Goal: Transaction & Acquisition: Purchase product/service

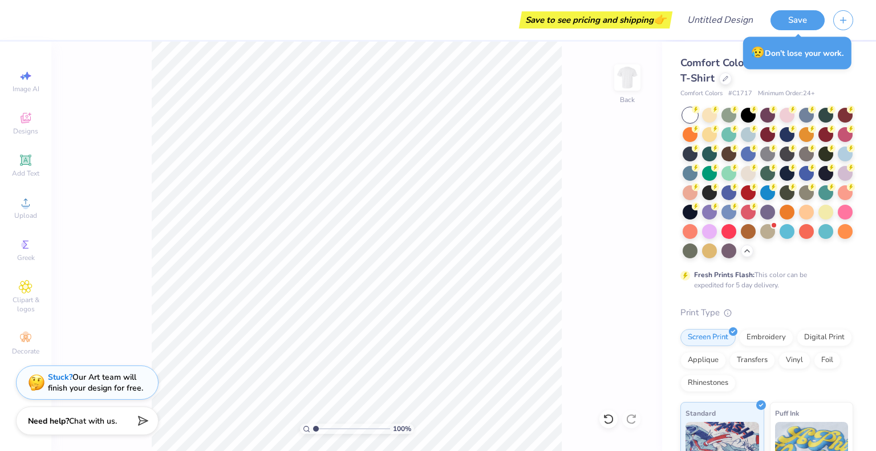
scroll to position [228, 0]
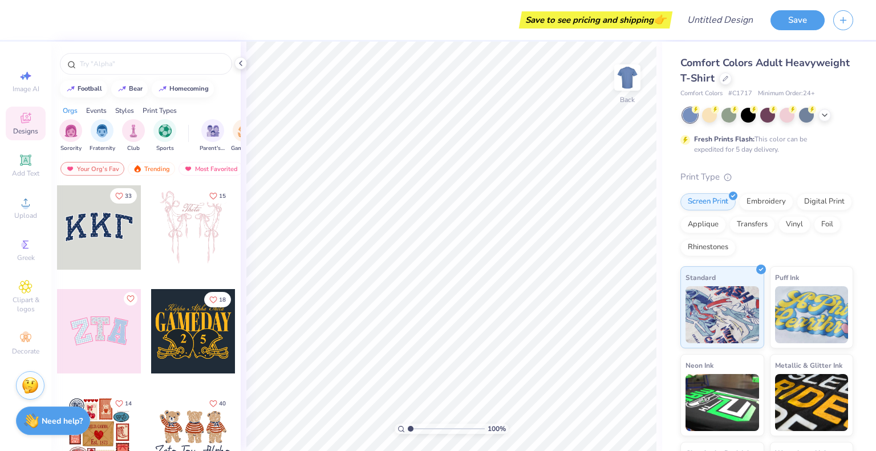
click at [781, 82] on div "Comfort Colors Adult Heavyweight T-Shirt" at bounding box center [766, 70] width 173 height 31
click at [731, 80] on div at bounding box center [725, 77] width 13 height 13
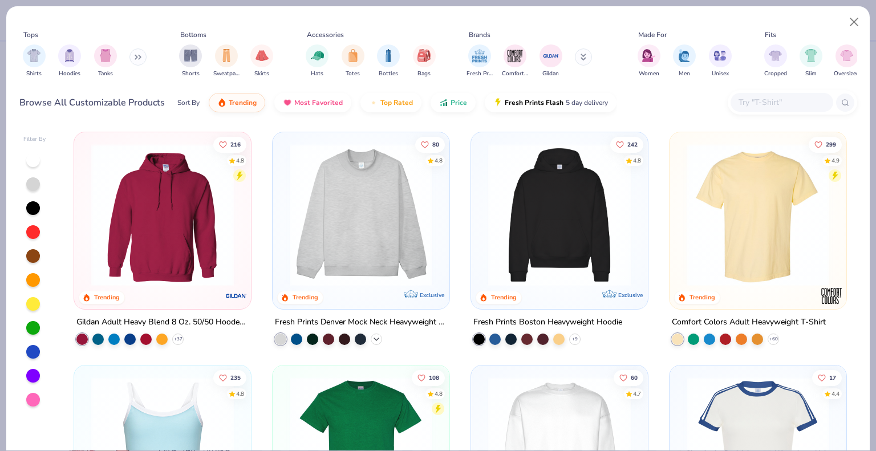
click at [372, 340] on icon at bounding box center [376, 339] width 9 height 9
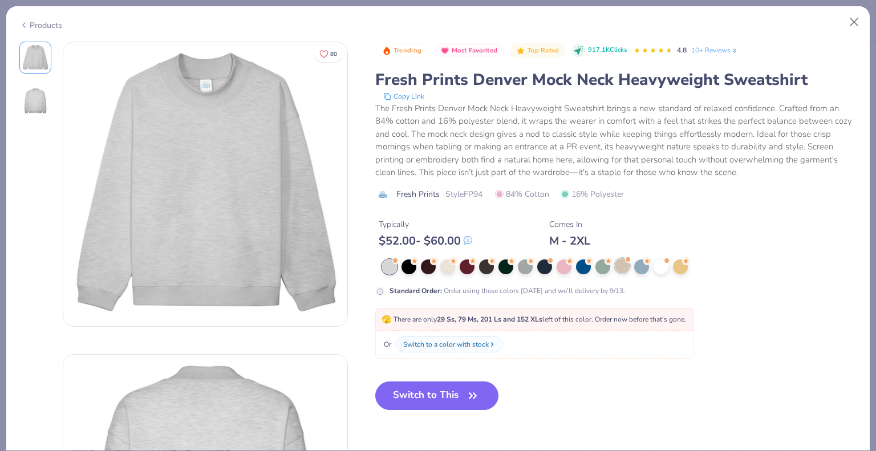
click at [623, 262] on div at bounding box center [622, 265] width 15 height 15
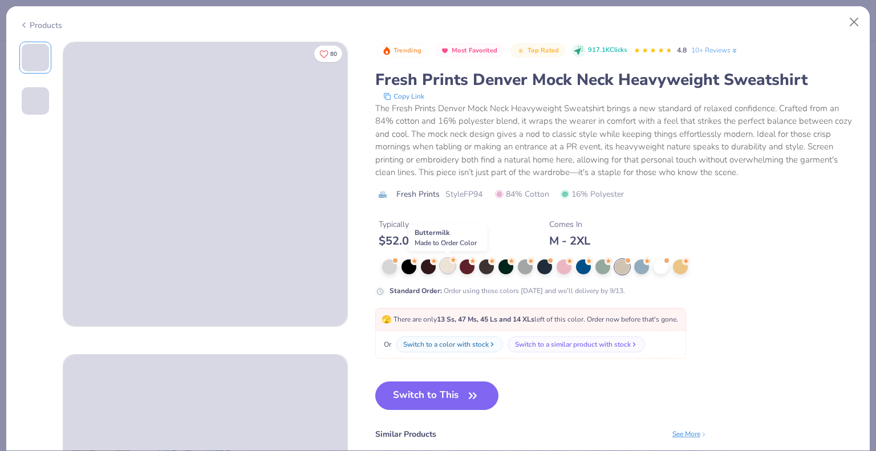
click at [445, 269] on div at bounding box center [447, 265] width 15 height 15
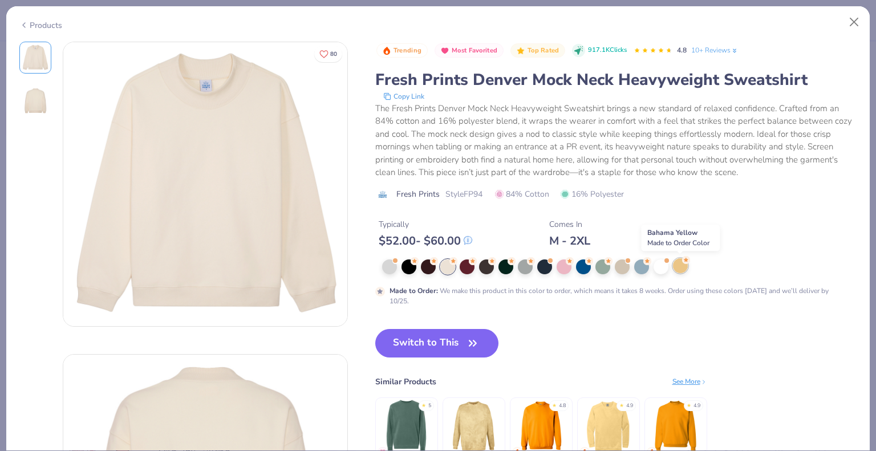
click at [676, 271] on div at bounding box center [680, 265] width 15 height 15
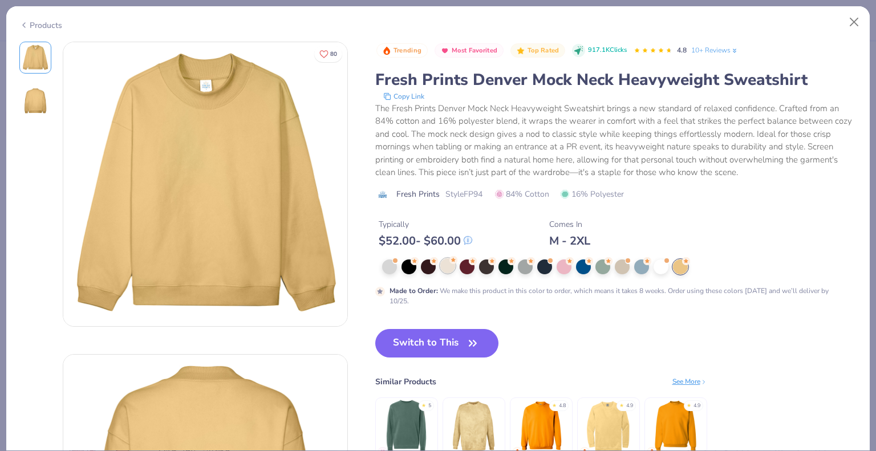
click at [452, 266] on div at bounding box center [447, 265] width 15 height 15
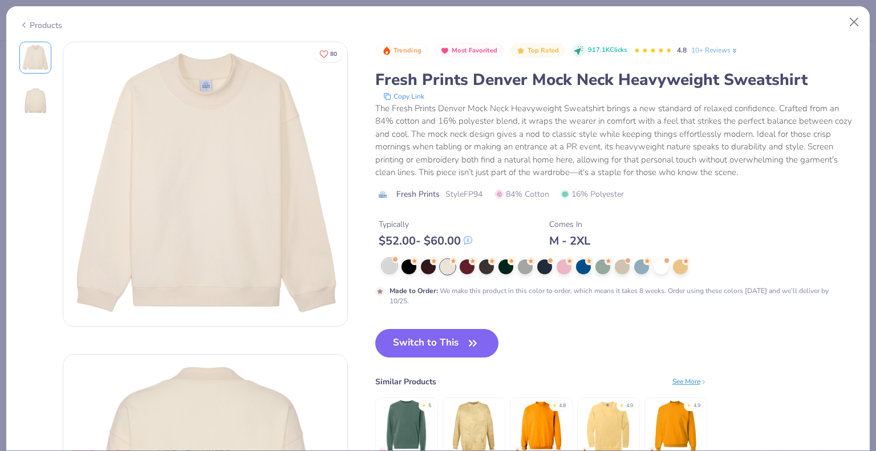
click at [384, 269] on div at bounding box center [389, 265] width 15 height 15
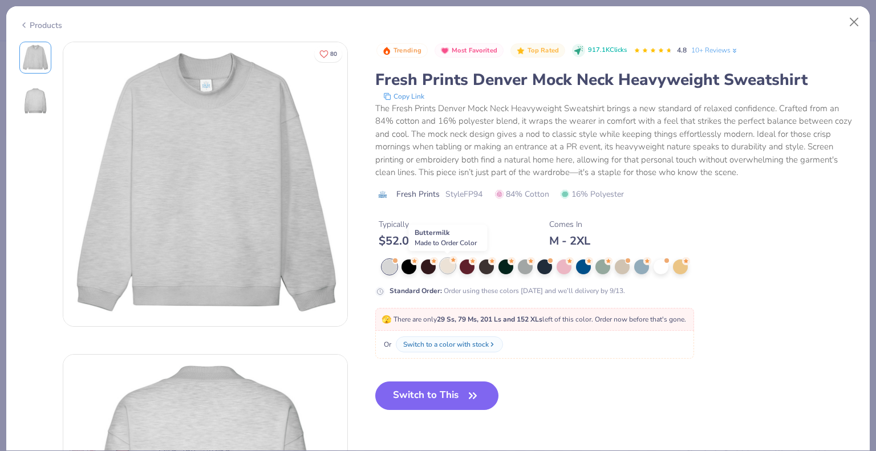
click at [446, 266] on div at bounding box center [447, 265] width 15 height 15
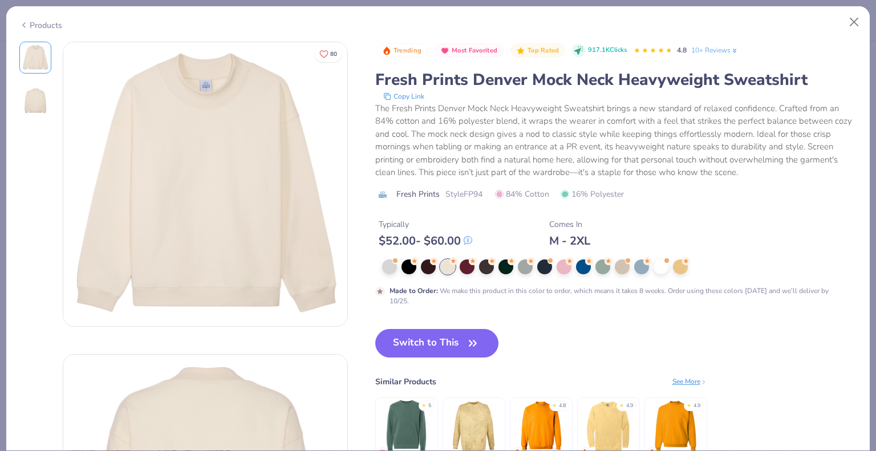
click at [253, 234] on img at bounding box center [205, 184] width 284 height 284
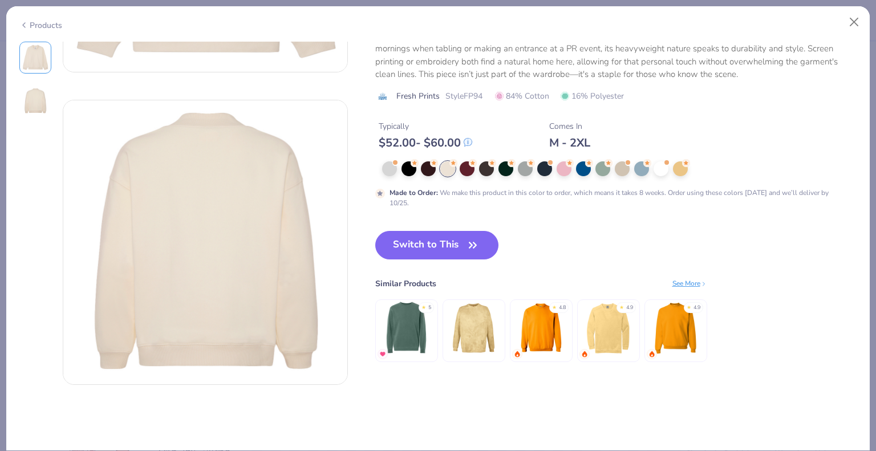
scroll to position [255, 0]
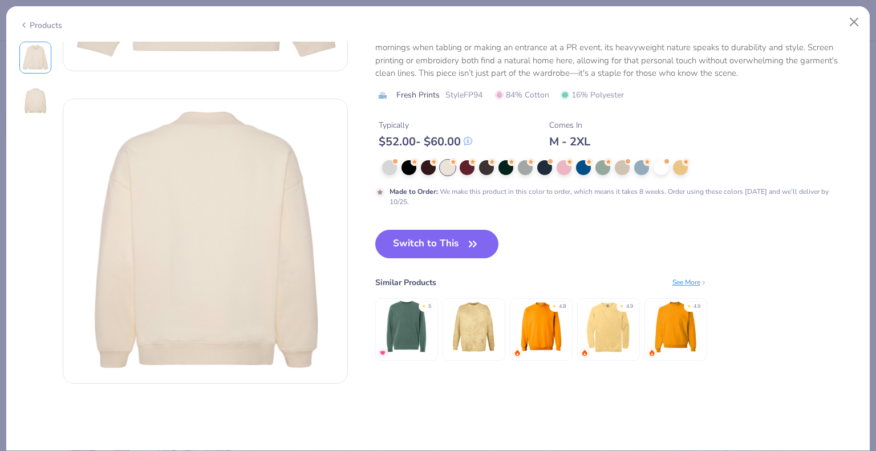
click at [415, 324] on img at bounding box center [406, 327] width 54 height 54
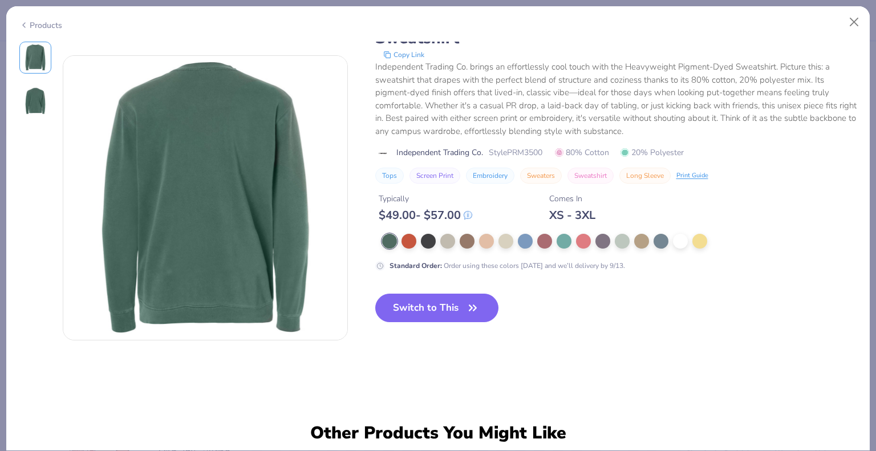
scroll to position [299, 0]
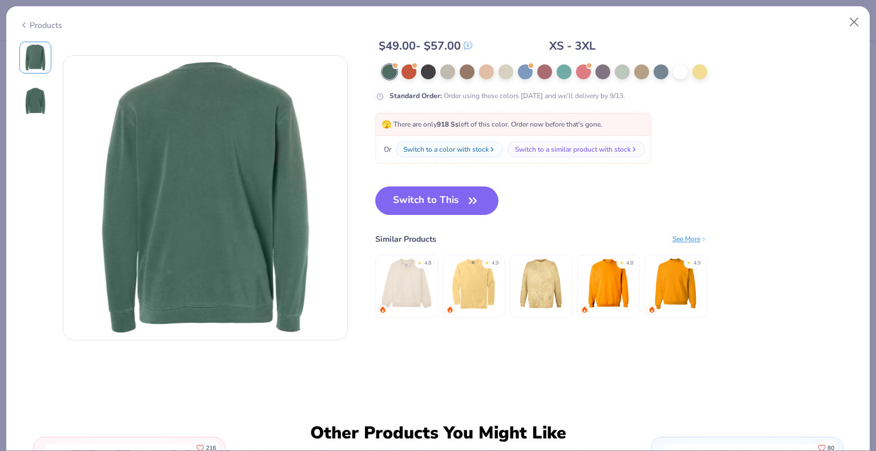
click at [677, 303] on img at bounding box center [675, 284] width 54 height 54
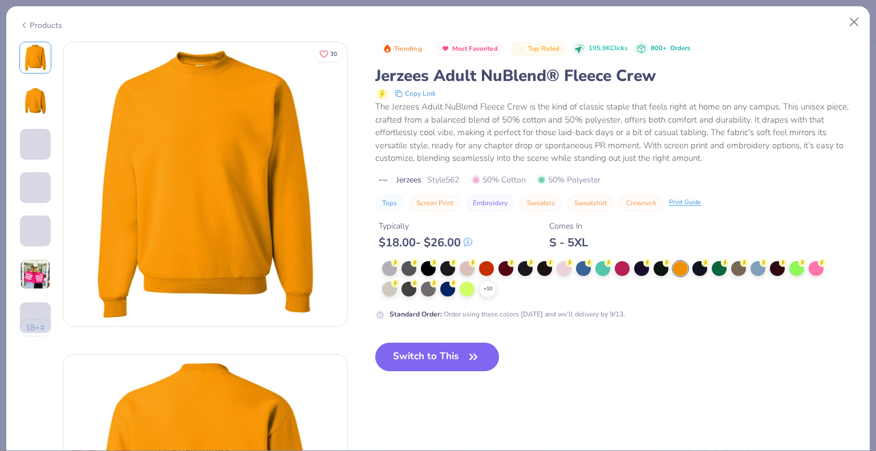
click at [46, 105] on img at bounding box center [35, 100] width 27 height 27
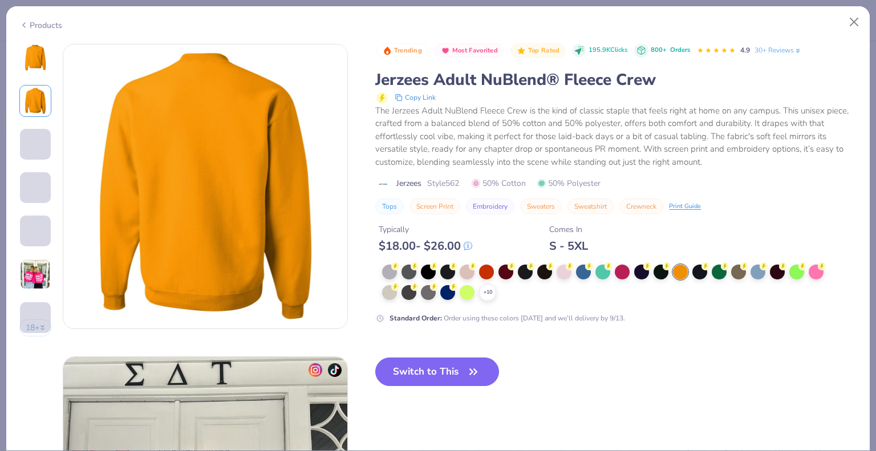
scroll to position [306, 0]
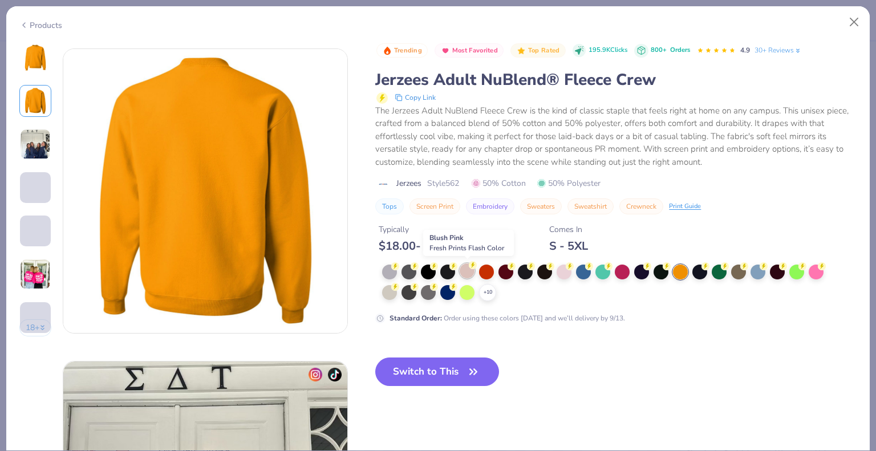
click at [472, 269] on div at bounding box center [467, 270] width 15 height 15
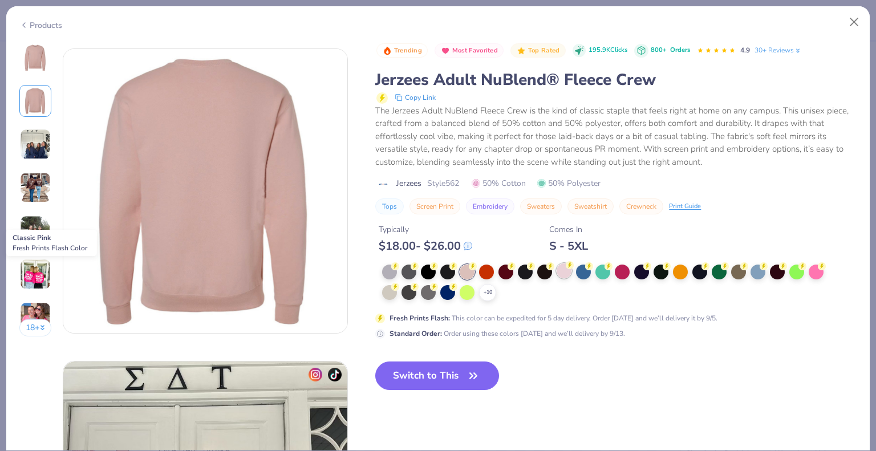
click at [561, 273] on div at bounding box center [563, 270] width 15 height 15
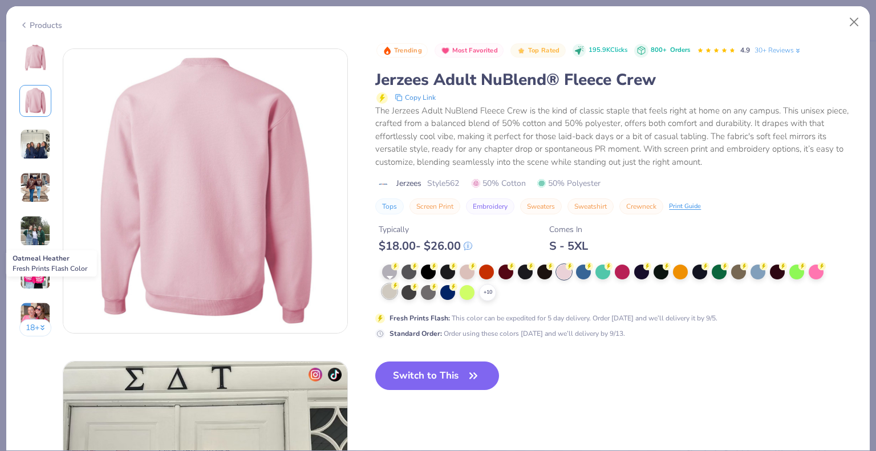
click at [390, 293] on div at bounding box center [389, 291] width 15 height 15
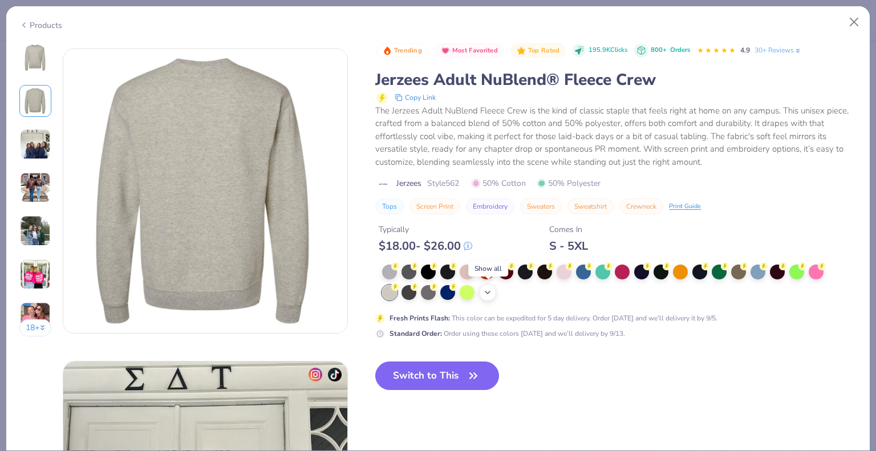
click at [485, 292] on icon at bounding box center [487, 292] width 9 height 9
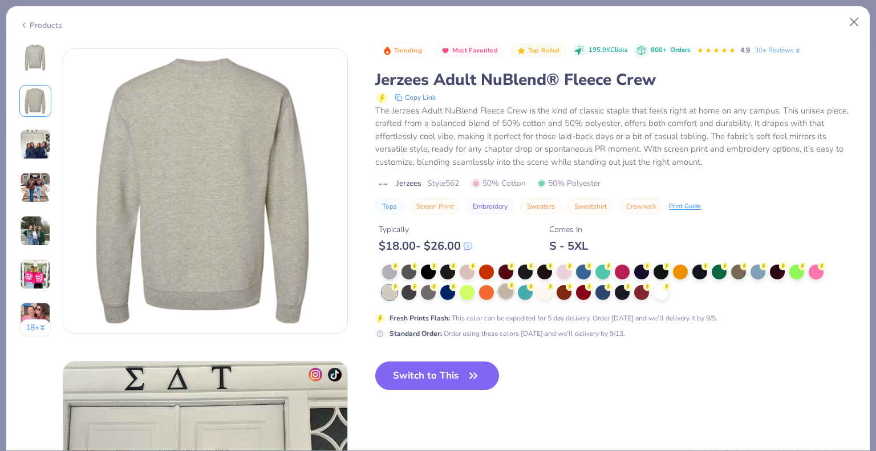
click at [511, 291] on div at bounding box center [505, 291] width 15 height 15
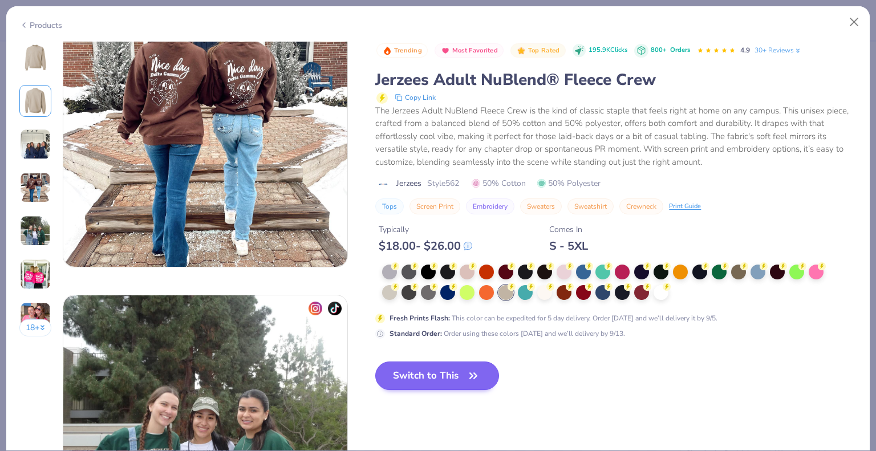
scroll to position [960, 0]
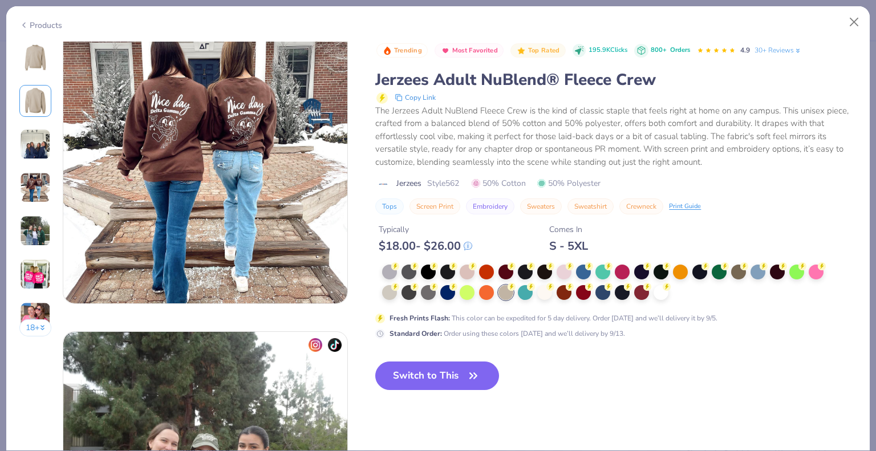
click at [618, 368] on div "Trending Most Favorited Top Rated 195.9K Clicks 800+ Orders 4.9 30+ Reviews Jer…" at bounding box center [615, 225] width 481 height 367
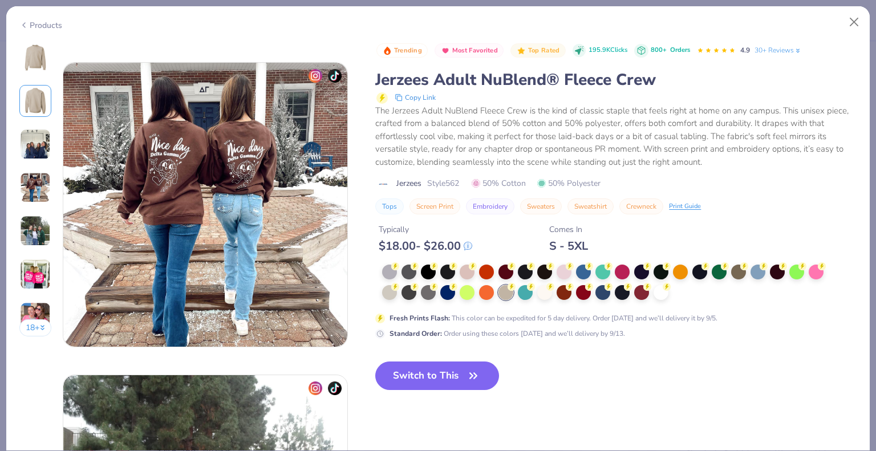
scroll to position [912, 0]
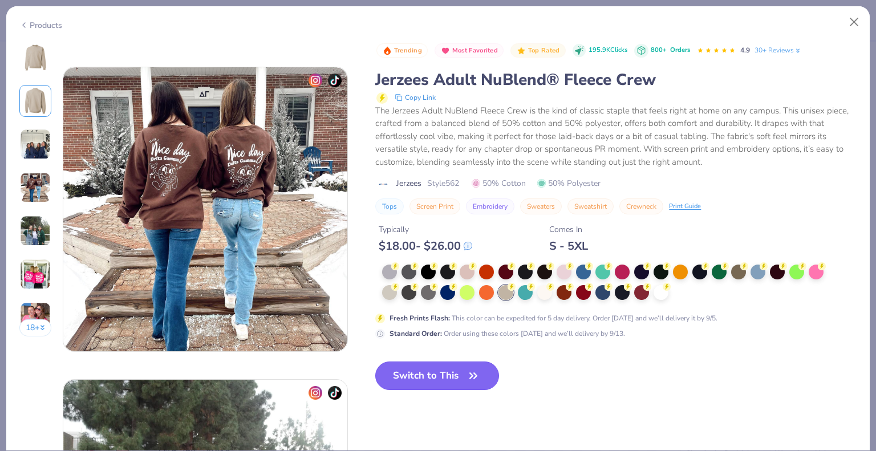
click at [473, 375] on icon "button" at bounding box center [473, 376] width 16 height 16
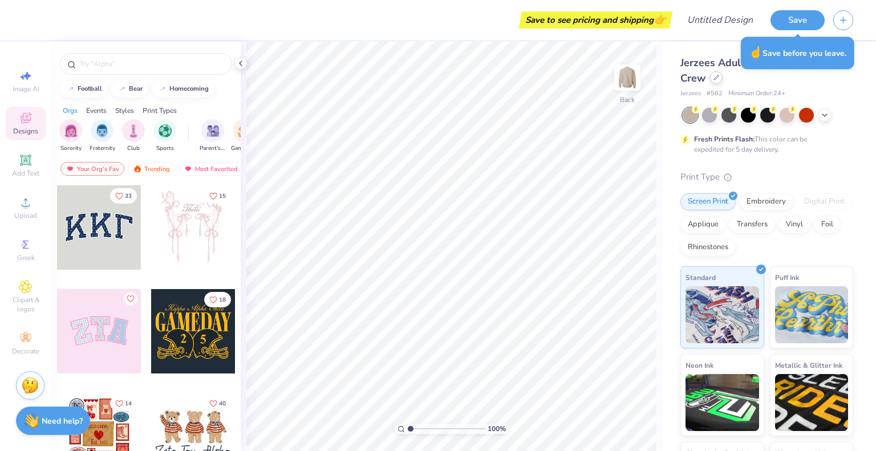
click at [717, 77] on icon at bounding box center [716, 77] width 5 height 5
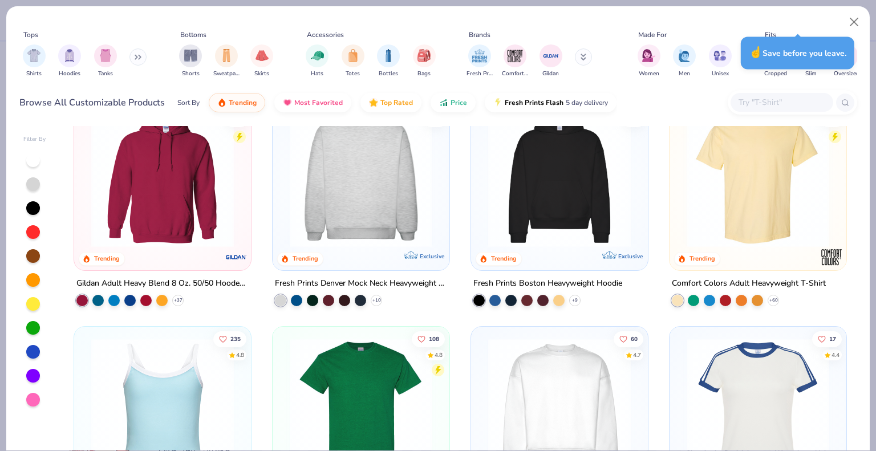
scroll to position [40, 0]
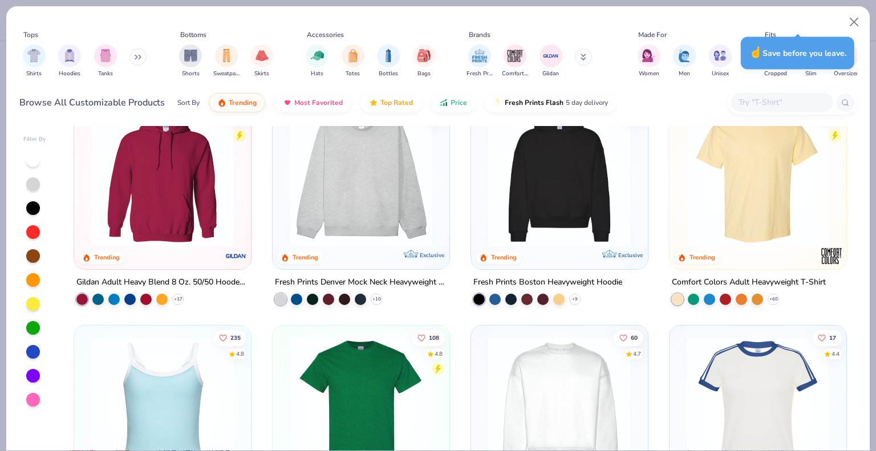
click at [137, 62] on button at bounding box center [137, 56] width 17 height 17
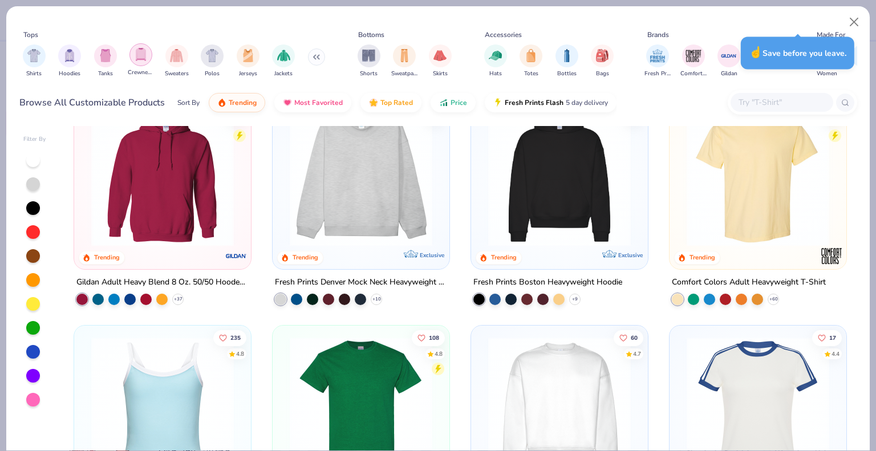
click at [145, 48] on img "filter for Crewnecks" at bounding box center [141, 54] width 13 height 13
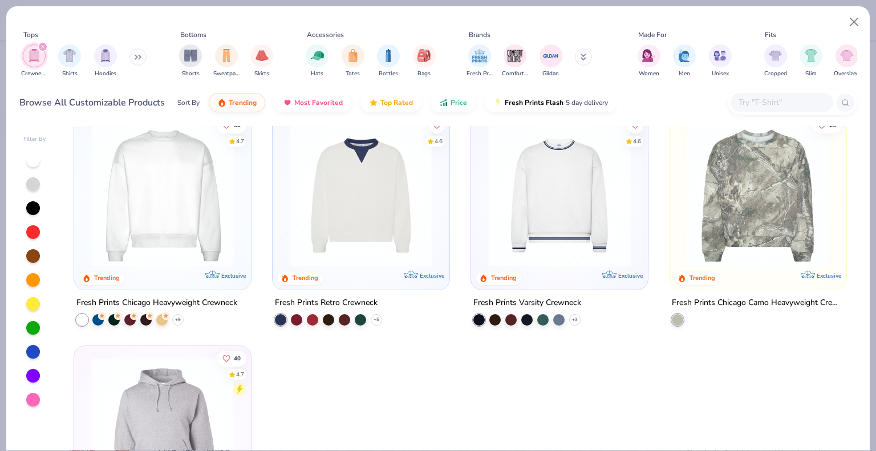
scroll to position [20, 0]
click at [146, 227] on img at bounding box center [163, 195] width 154 height 143
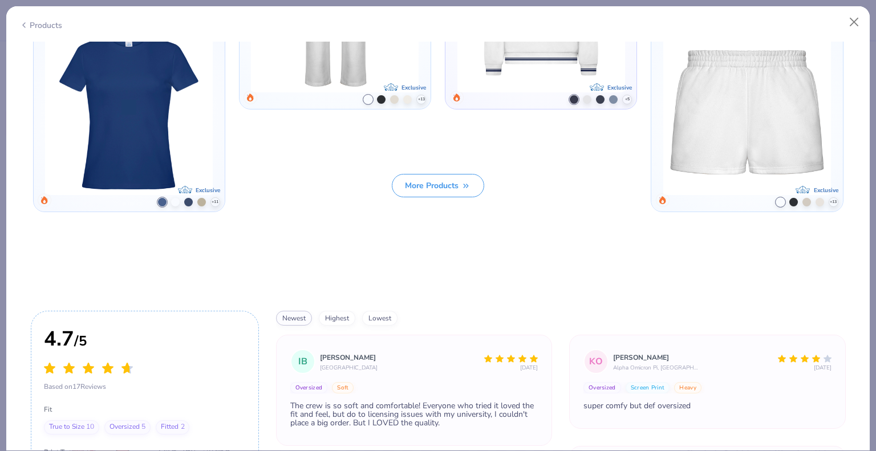
scroll to position [1333, 0]
click at [430, 174] on button "More Products" at bounding box center [438, 185] width 92 height 23
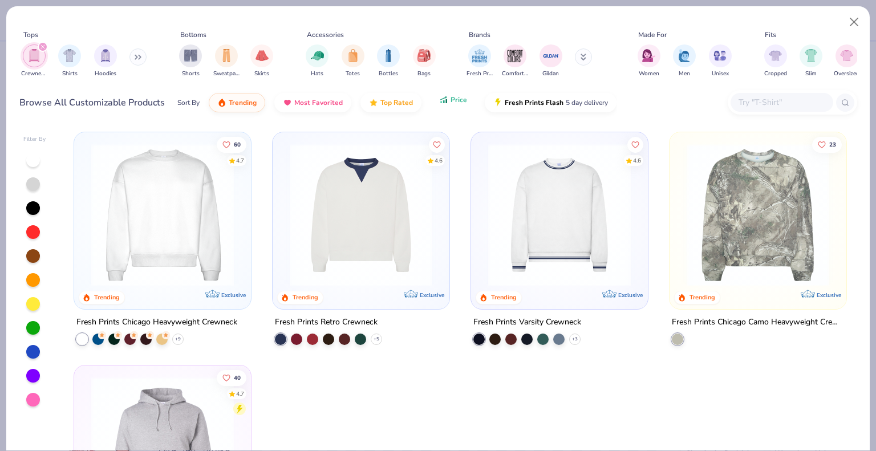
click at [466, 103] on button "Price" at bounding box center [452, 99] width 45 height 19
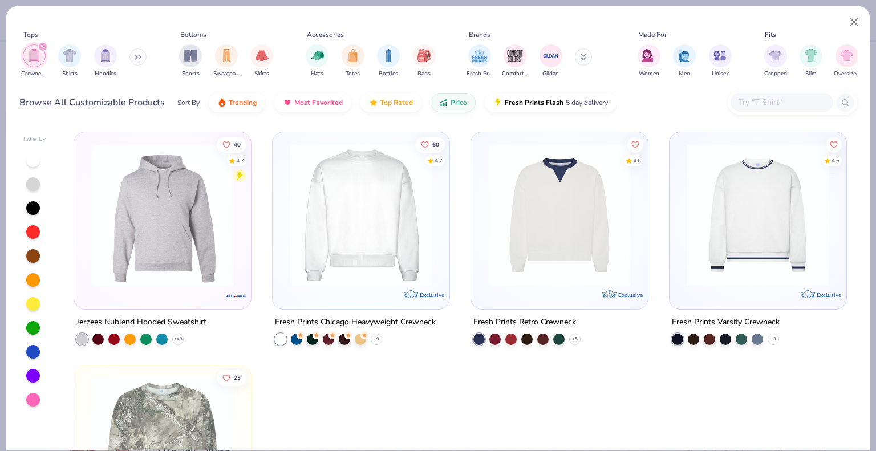
click at [42, 45] on icon "filter for Crewnecks" at bounding box center [42, 46] width 3 height 3
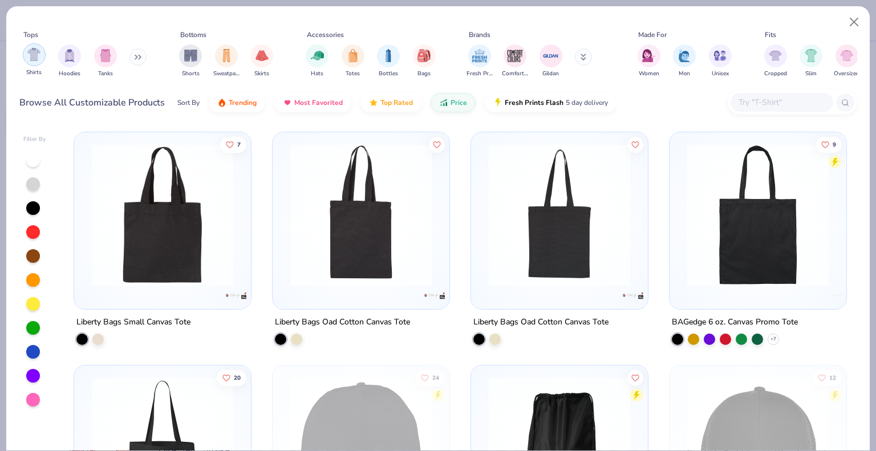
click at [36, 52] on img "filter for Shirts" at bounding box center [33, 54] width 13 height 13
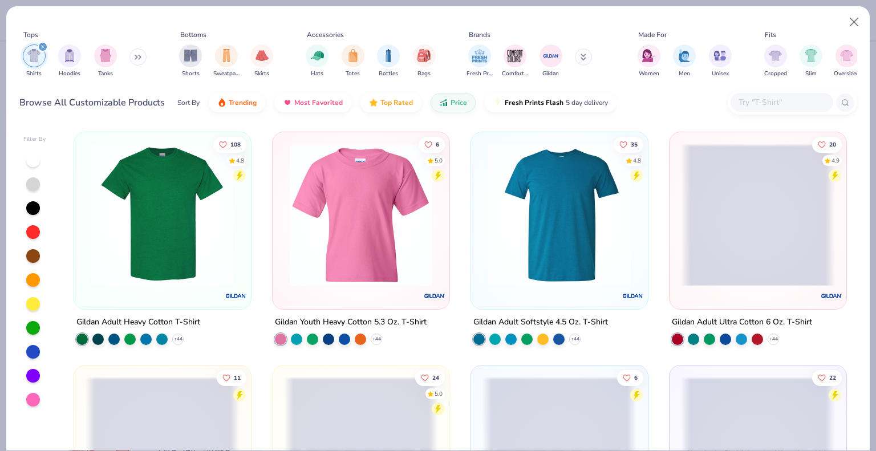
click at [36, 52] on img "filter for Shirts" at bounding box center [33, 55] width 13 height 13
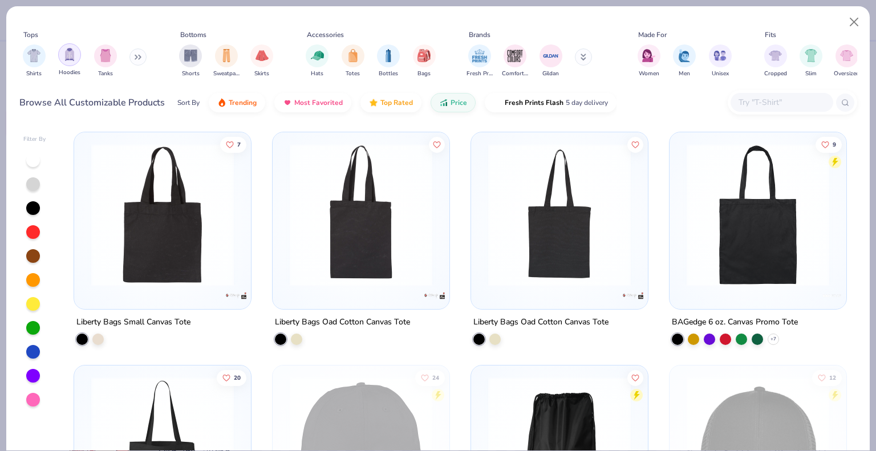
click at [78, 49] on div "filter for Hoodies" at bounding box center [69, 54] width 23 height 23
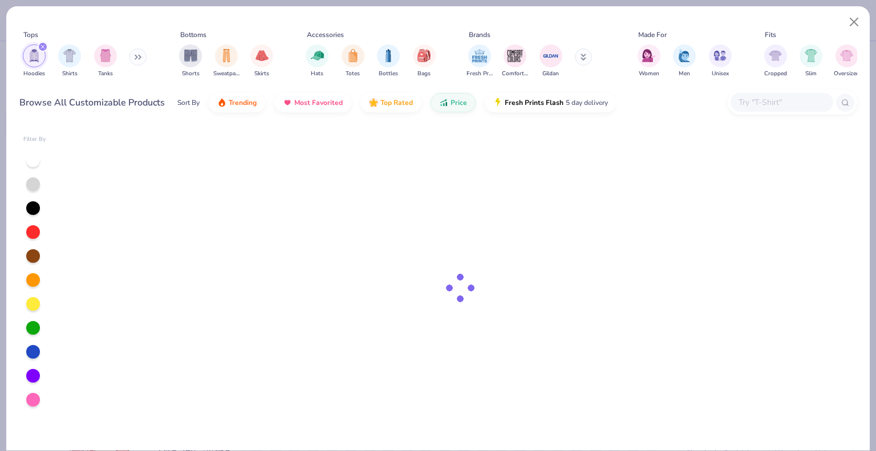
click at [44, 49] on div "filter for Hoodies" at bounding box center [43, 47] width 10 height 10
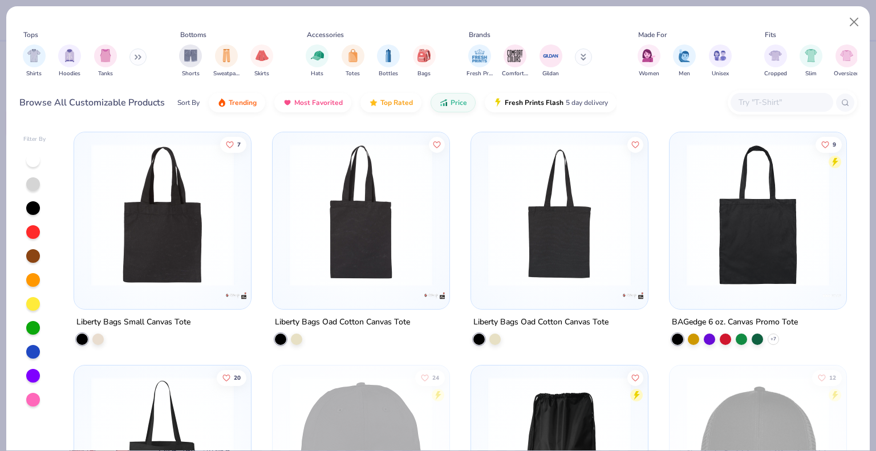
click at [135, 52] on button at bounding box center [137, 56] width 17 height 17
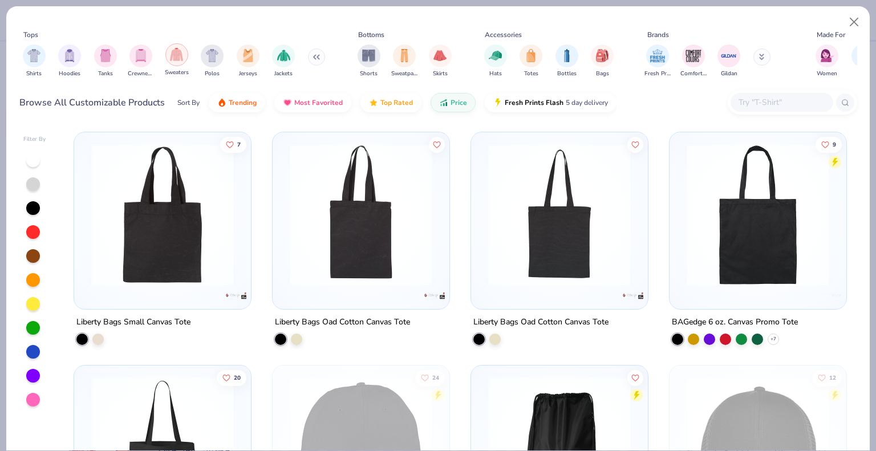
click at [176, 54] on img "filter for Sweaters" at bounding box center [176, 54] width 13 height 13
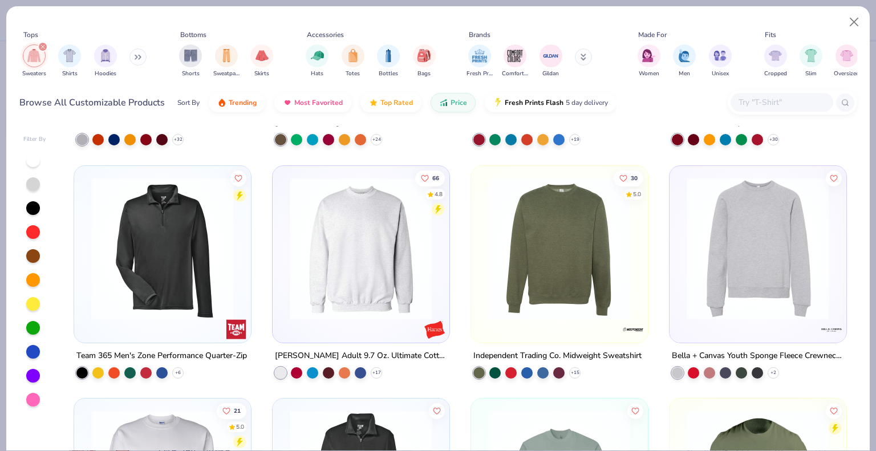
scroll to position [431, 0]
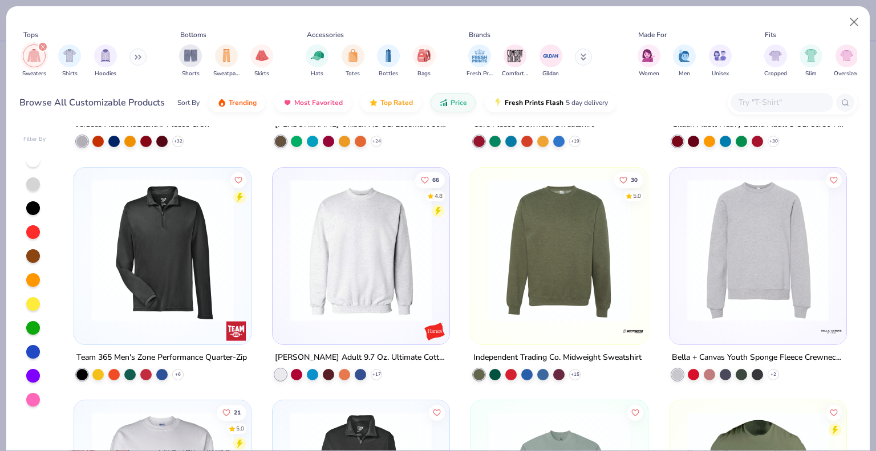
click at [387, 300] on img at bounding box center [361, 249] width 154 height 143
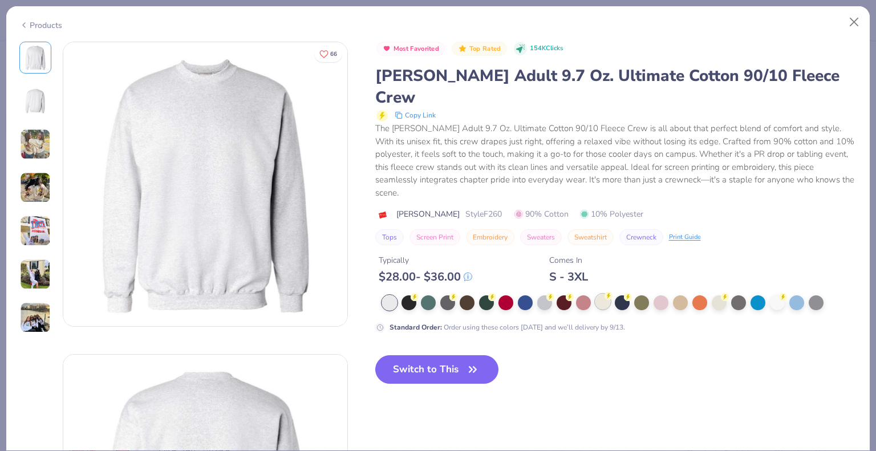
click at [603, 294] on div at bounding box center [602, 301] width 15 height 15
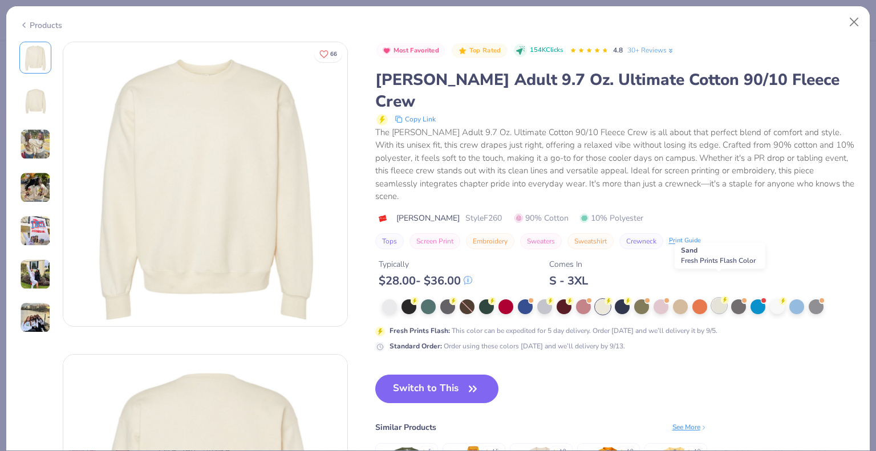
click at [714, 298] on div at bounding box center [719, 305] width 15 height 15
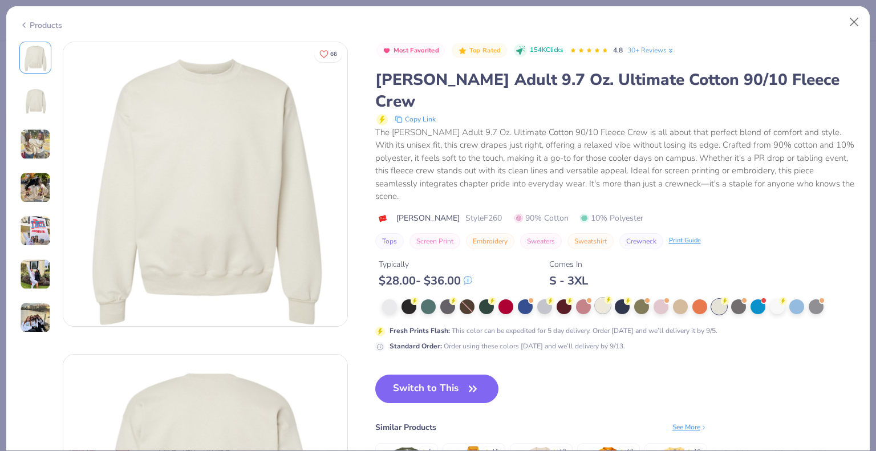
click at [601, 298] on div at bounding box center [602, 305] width 15 height 15
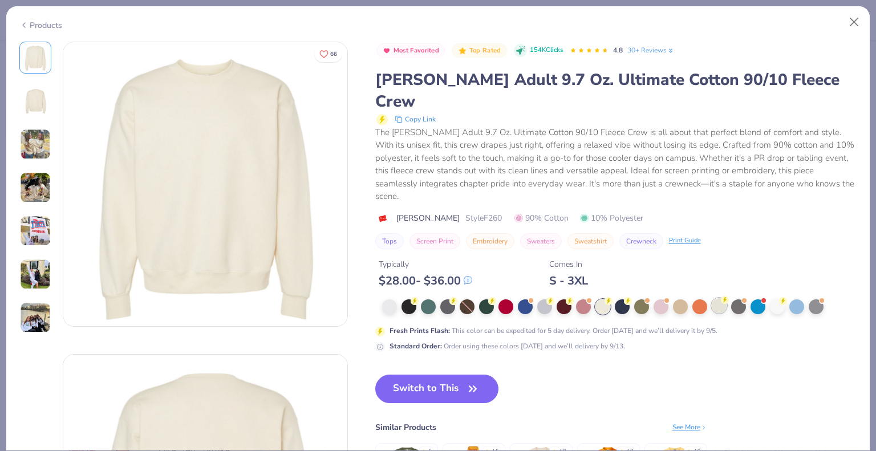
click at [717, 298] on div at bounding box center [719, 305] width 15 height 15
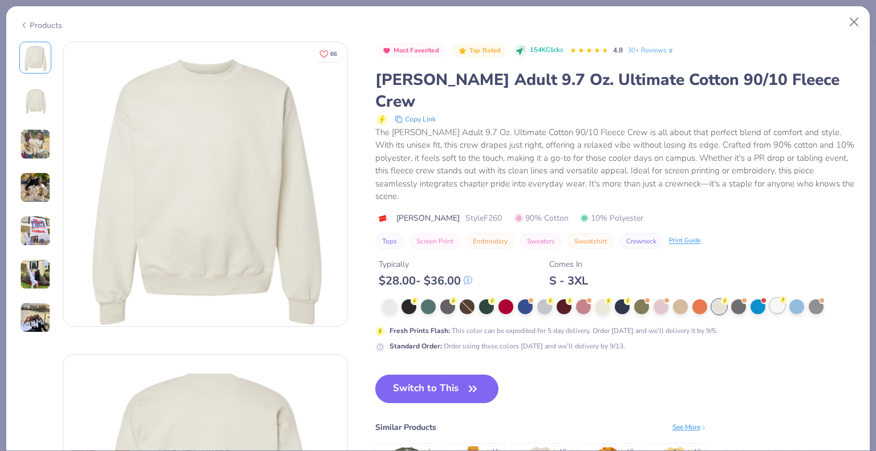
click at [773, 298] on div at bounding box center [777, 305] width 15 height 15
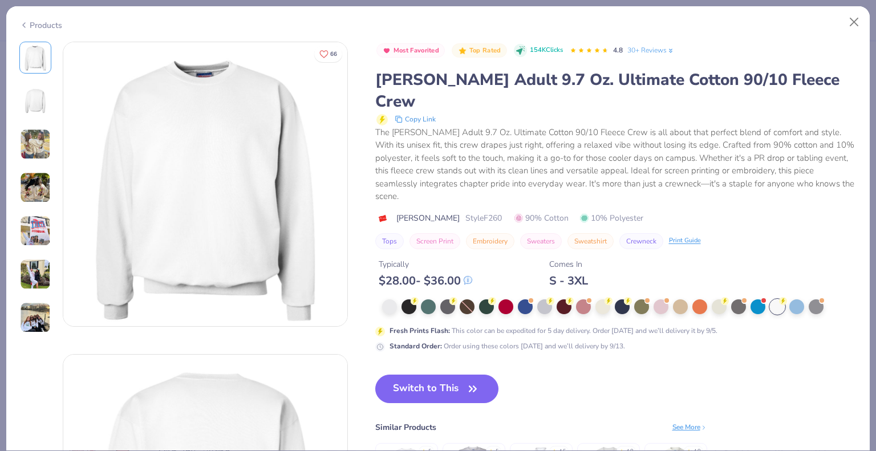
click at [709, 299] on div at bounding box center [606, 306] width 449 height 15
click at [714, 298] on div at bounding box center [719, 305] width 15 height 15
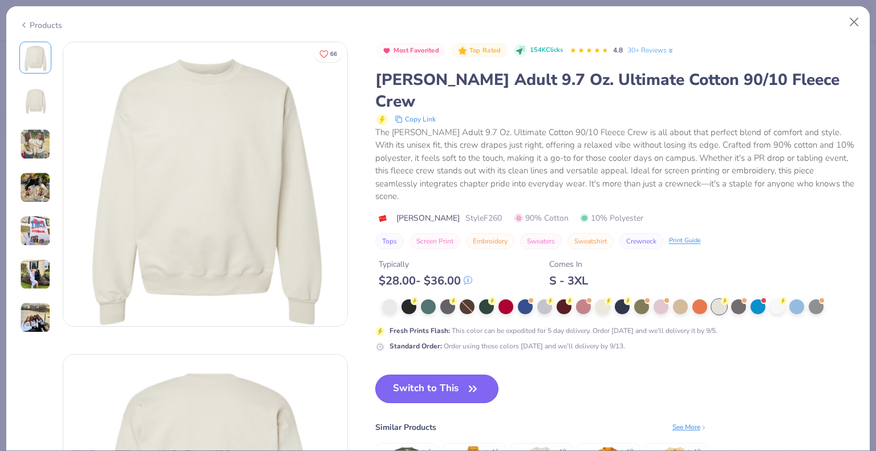
click at [442, 375] on button "Switch to This" at bounding box center [437, 389] width 124 height 29
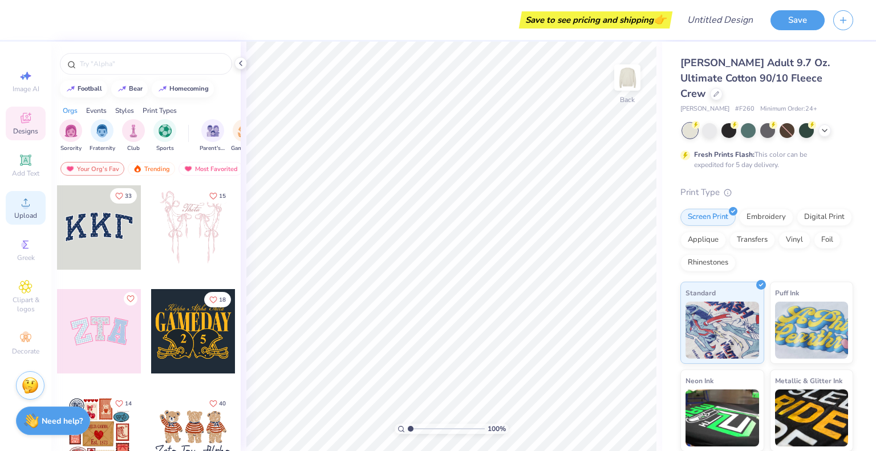
click at [22, 211] on span "Upload" at bounding box center [25, 215] width 23 height 9
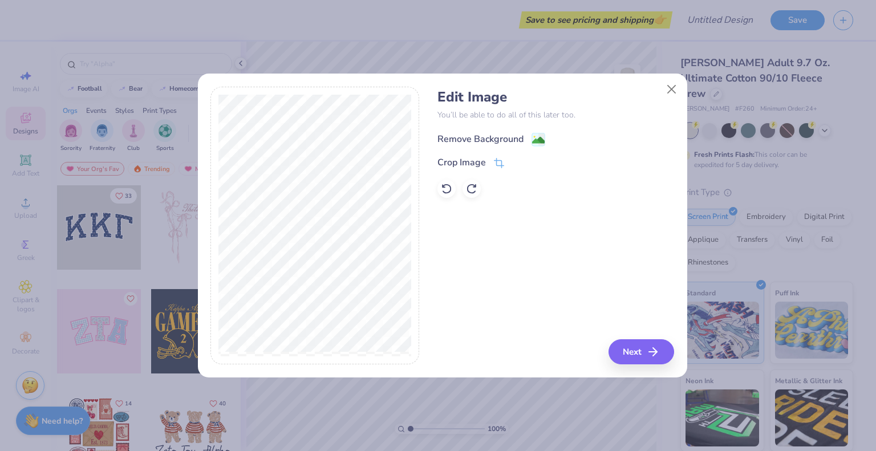
click at [499, 135] on div "Remove Background" at bounding box center [480, 139] width 86 height 14
click at [646, 348] on button "Next" at bounding box center [643, 351] width 66 height 25
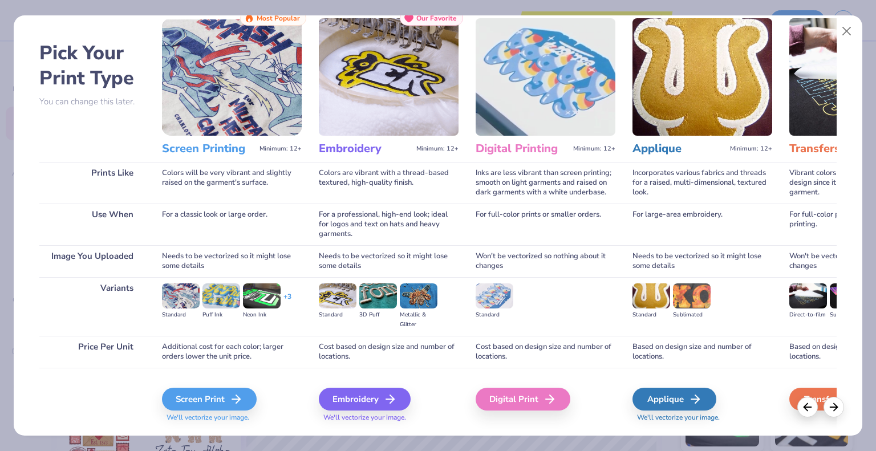
scroll to position [34, 0]
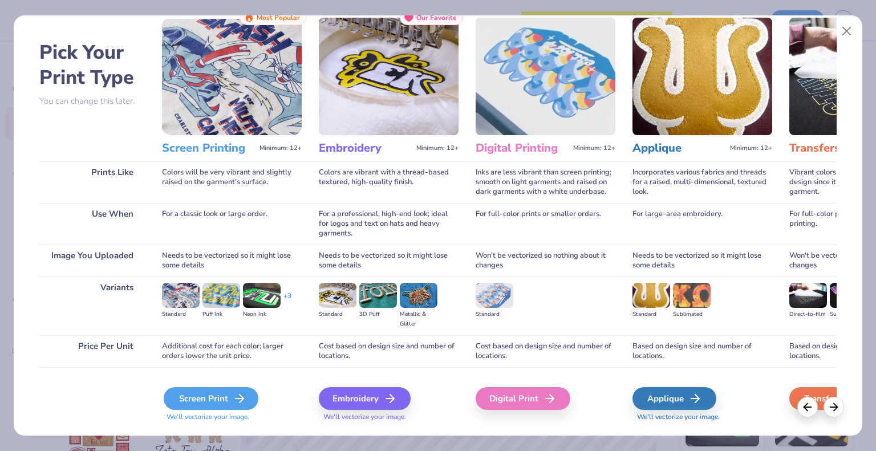
click at [220, 401] on div "Screen Print" at bounding box center [211, 398] width 95 height 23
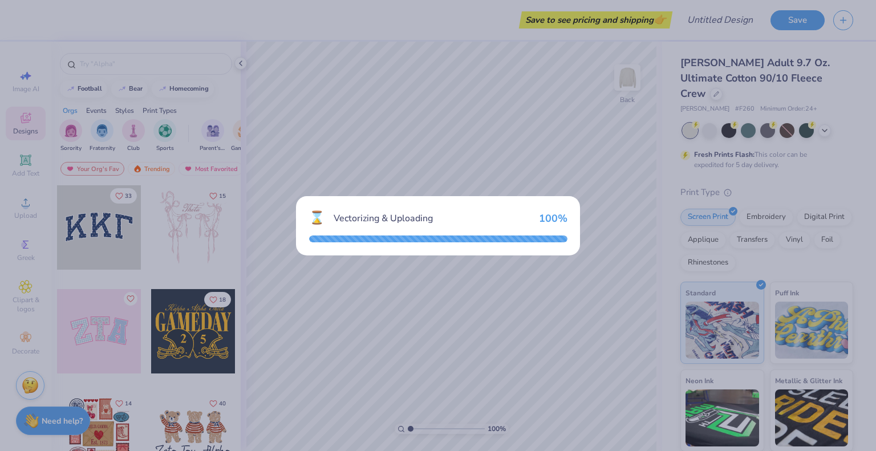
click at [446, 214] on div "Vectorizing & Uploading" at bounding box center [432, 219] width 196 height 14
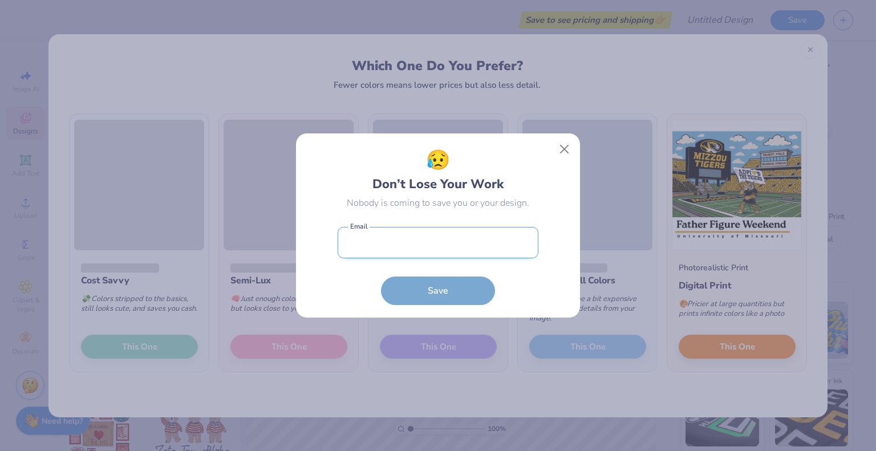
click at [469, 257] on input "email" at bounding box center [438, 242] width 201 height 31
type input "[EMAIL_ADDRESS][PERSON_NAME][DOMAIN_NAME]"
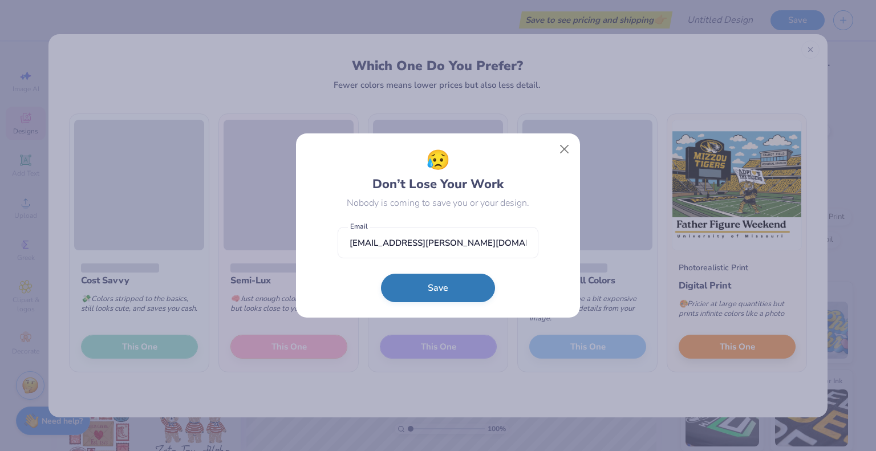
click at [464, 290] on button "Save" at bounding box center [438, 288] width 114 height 29
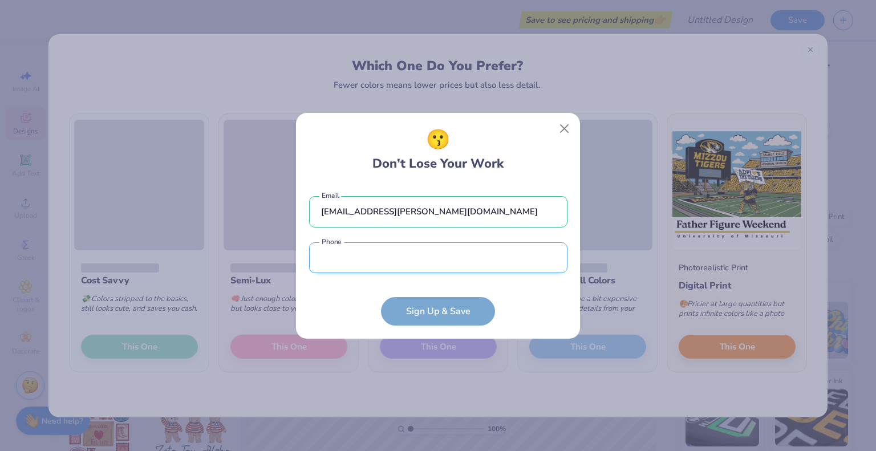
click at [470, 262] on input "tel" at bounding box center [438, 257] width 258 height 31
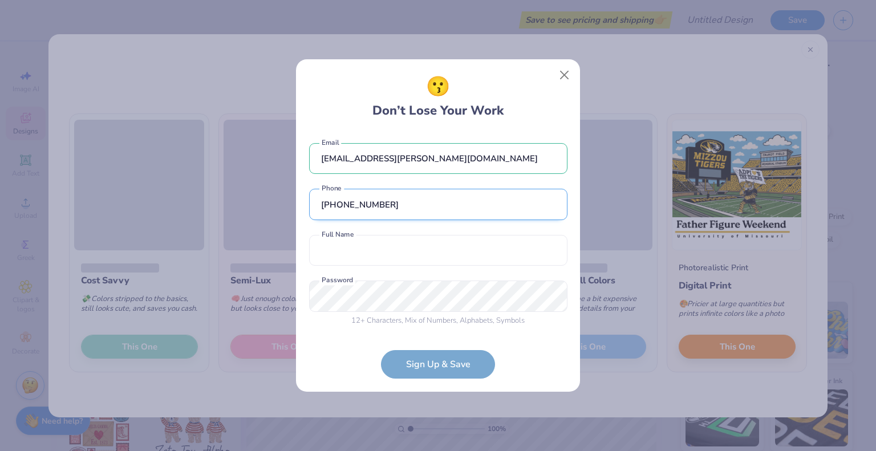
type input "[PHONE_NUMBER]"
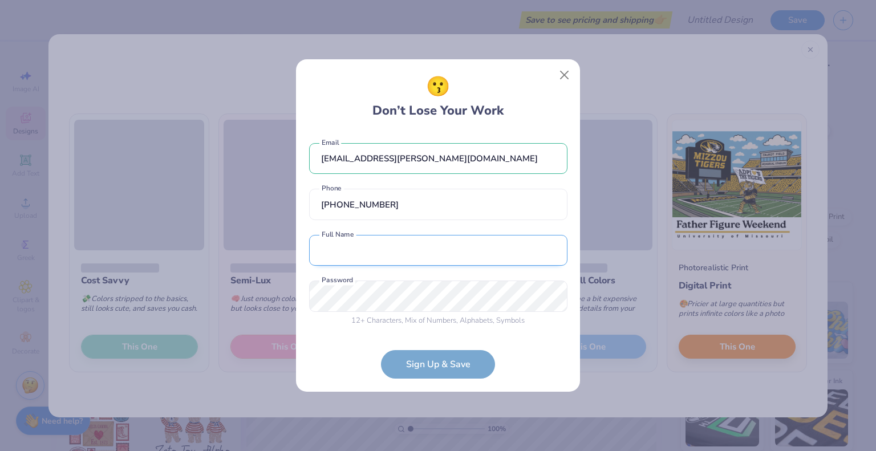
click at [470, 262] on input "text" at bounding box center [438, 250] width 258 height 31
type input "[PERSON_NAME]"
type input "[PHONE_NUMBER]"
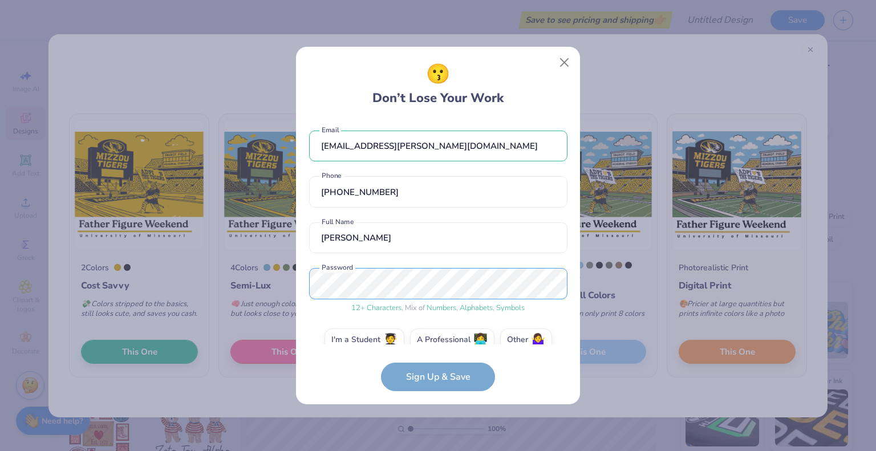
scroll to position [18, 0]
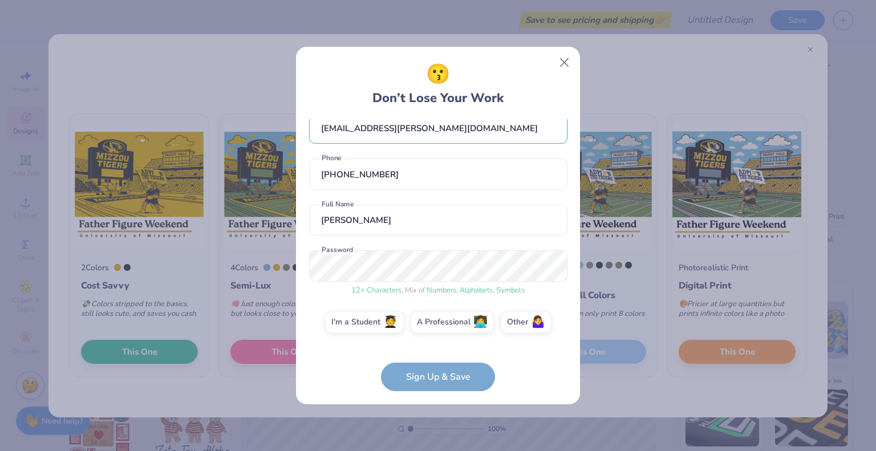
click at [412, 365] on form "itzjosie.lynn@gmail.com Email (816) 738-1023 Phone Josie Moore Full Name 12 + C…" at bounding box center [438, 255] width 258 height 273
click at [371, 306] on div "itzjosie.lynn@gmail.com Email (816) 738-1023 Phone Josie Moore Full Name 12 + C…" at bounding box center [438, 232] width 258 height 226
click at [365, 315] on label "I'm a Student 🧑‍🎓" at bounding box center [364, 320] width 80 height 23
click at [434, 339] on input "I'm a Student 🧑‍🎓" at bounding box center [437, 342] width 7 height 7
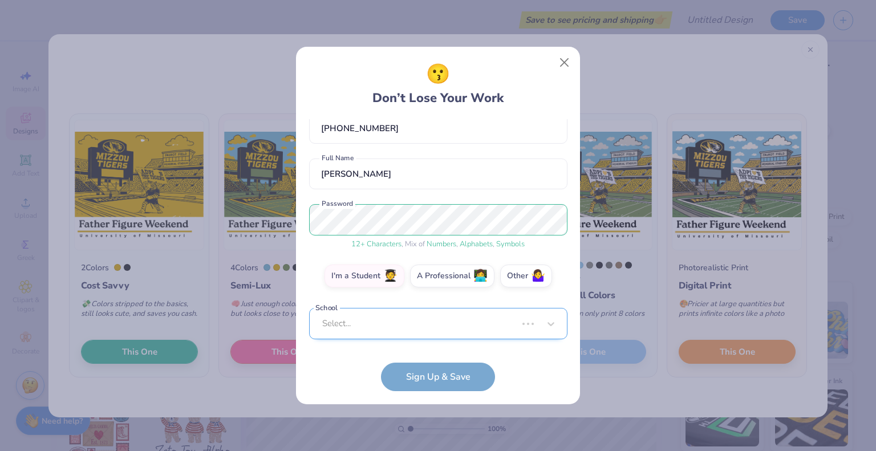
click at [414, 328] on div "Select..." at bounding box center [438, 323] width 258 height 31
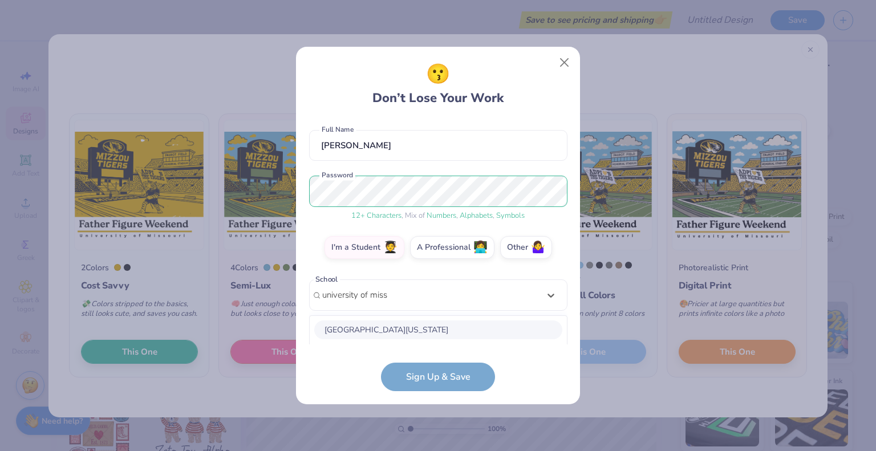
scroll to position [194, 0]
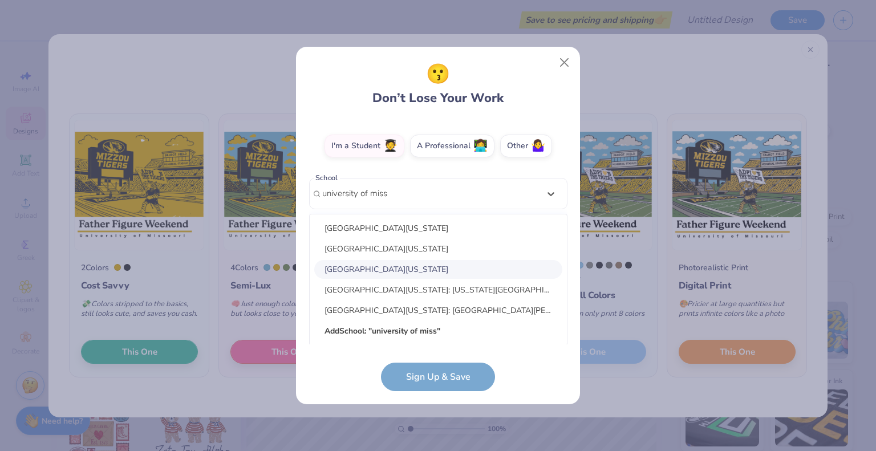
click at [400, 269] on div "[GEOGRAPHIC_DATA][US_STATE]" at bounding box center [438, 269] width 248 height 19
type input "university of miss"
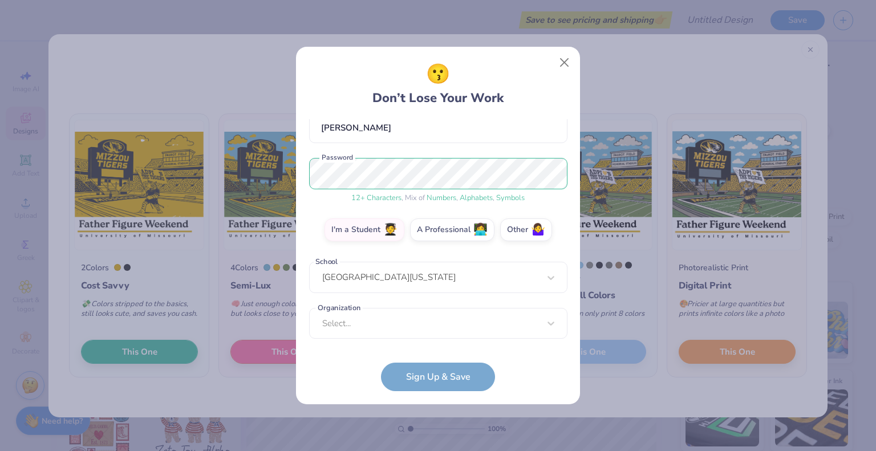
scroll to position [109, 0]
click at [401, 314] on div "Select..." at bounding box center [438, 323] width 258 height 31
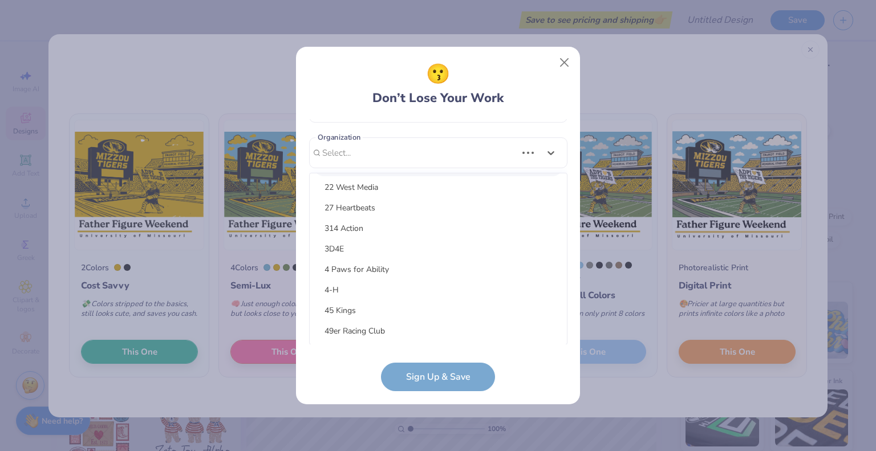
scroll to position [0, 0]
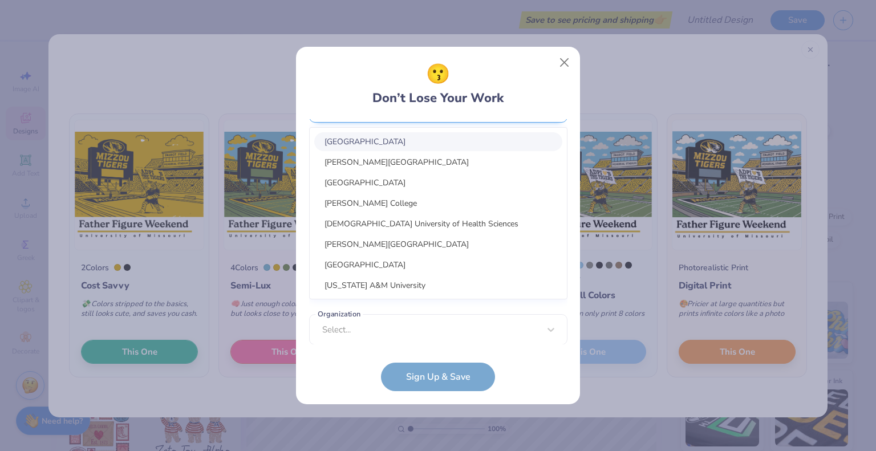
click at [539, 119] on div "option focused, 1 of 15. 15 results available. Use Up and Down to choose option…" at bounding box center [438, 195] width 258 height 208
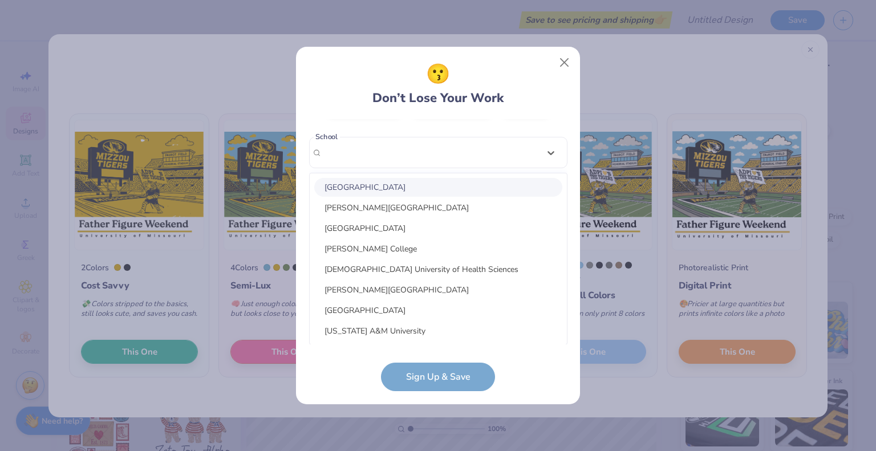
click at [537, 82] on div "😗 Don’t Lose Your Work" at bounding box center [438, 84] width 258 height 48
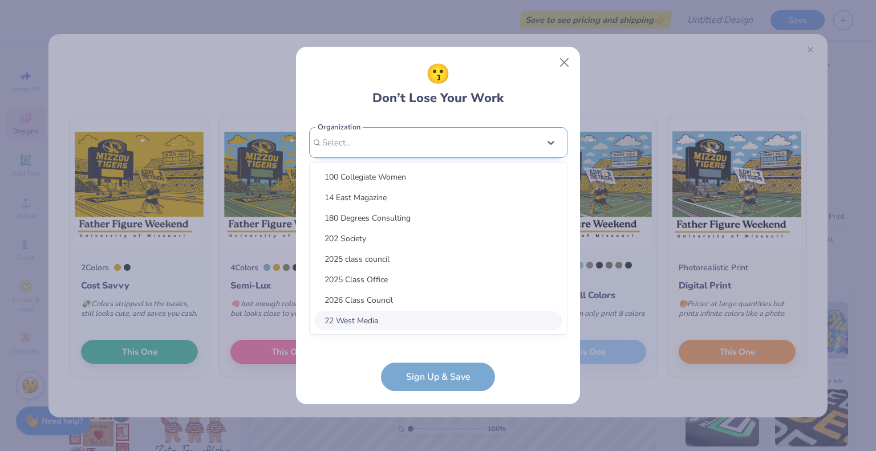
click at [539, 321] on div "option focused, 8 of 30. 30 results available. Use Up and Down to choose option…" at bounding box center [438, 231] width 258 height 208
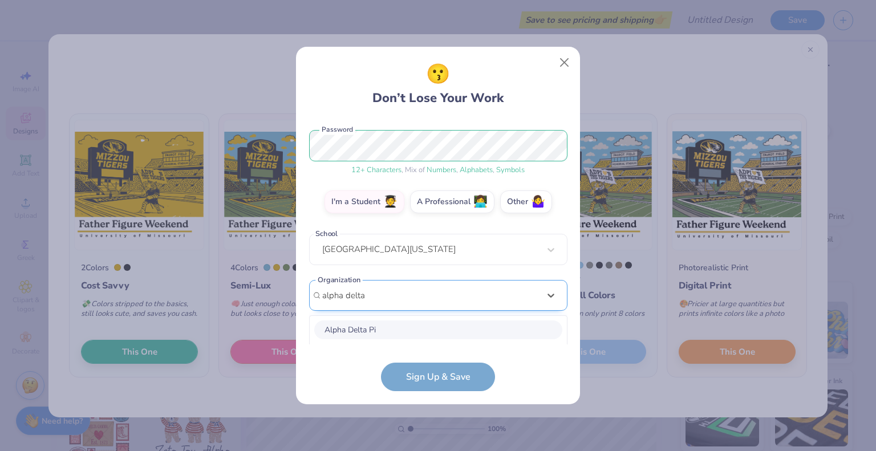
scroll to position [281, 0]
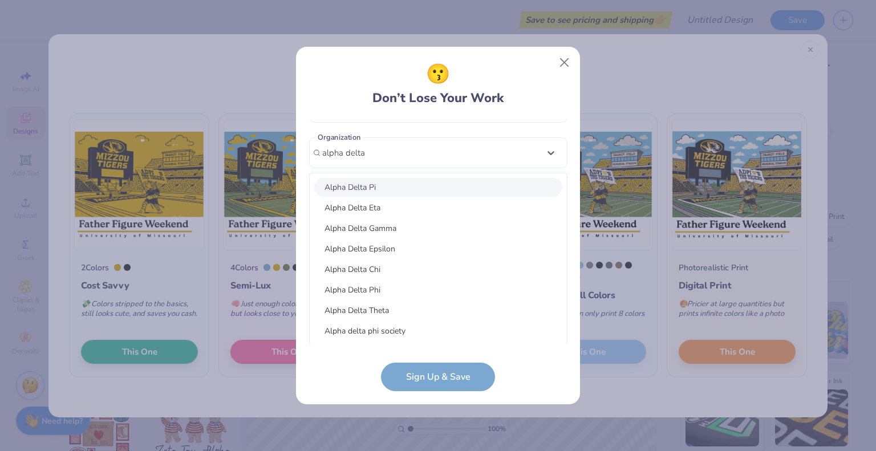
click at [408, 191] on div "Alpha Delta Pi" at bounding box center [438, 187] width 248 height 19
type input "alpha delta"
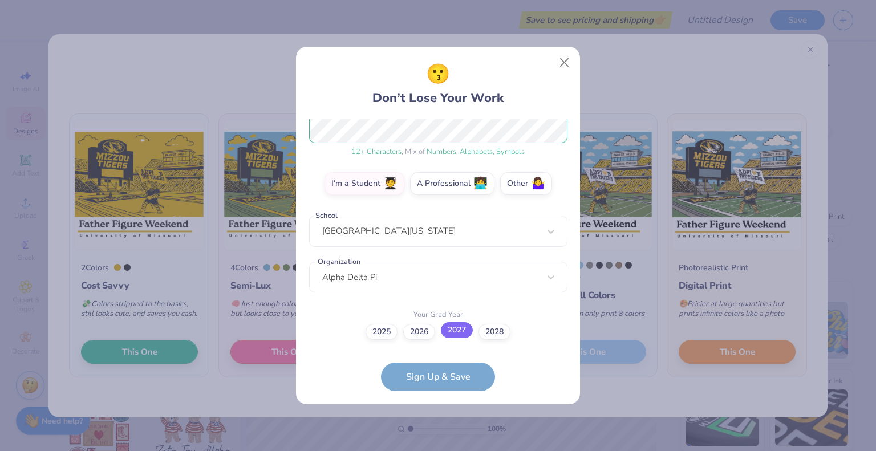
click at [462, 332] on label "2027" at bounding box center [457, 330] width 32 height 16
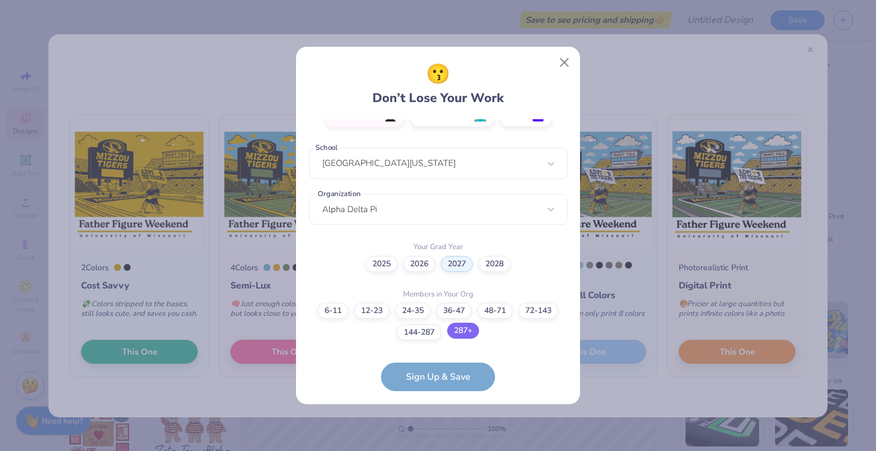
click at [464, 332] on label "287+" at bounding box center [463, 331] width 32 height 16
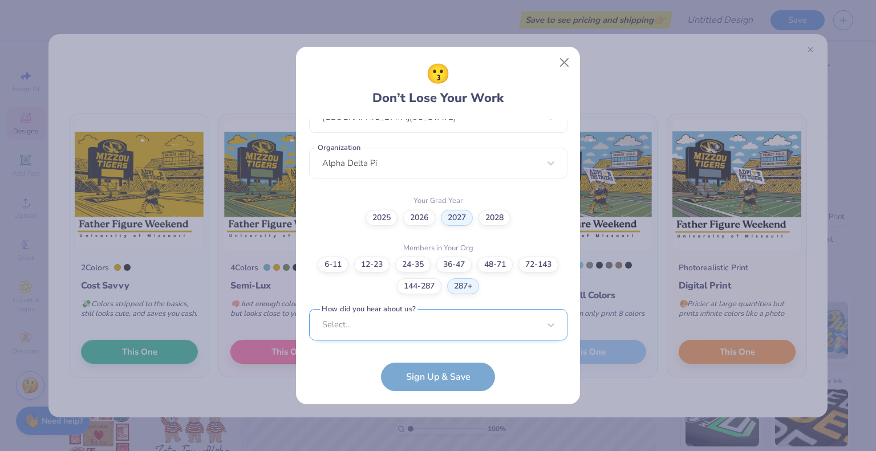
click at [440, 322] on div "Select..." at bounding box center [438, 324] width 258 height 31
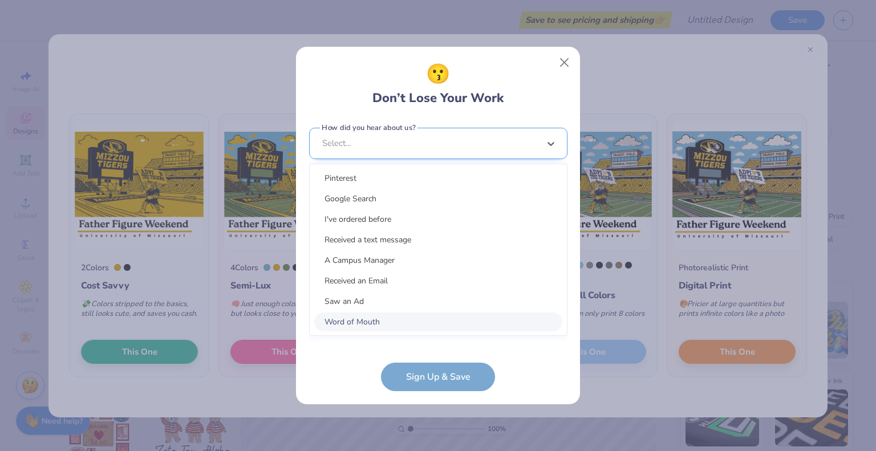
scroll to position [441, 0]
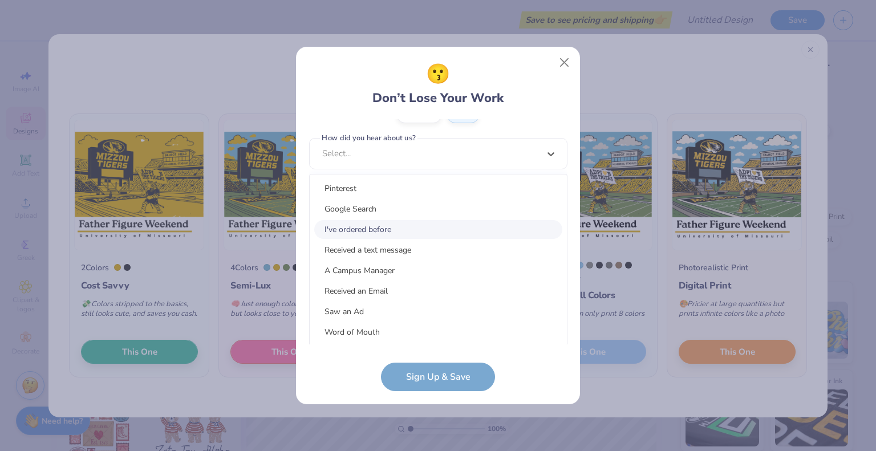
click at [384, 226] on div "I've ordered before" at bounding box center [438, 229] width 248 height 19
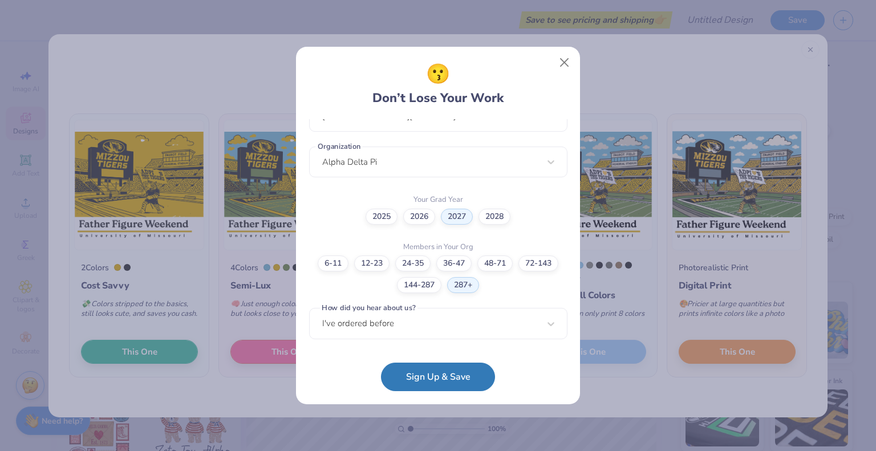
scroll to position [270, 0]
click at [448, 387] on button "Sign Up & Save" at bounding box center [438, 374] width 114 height 29
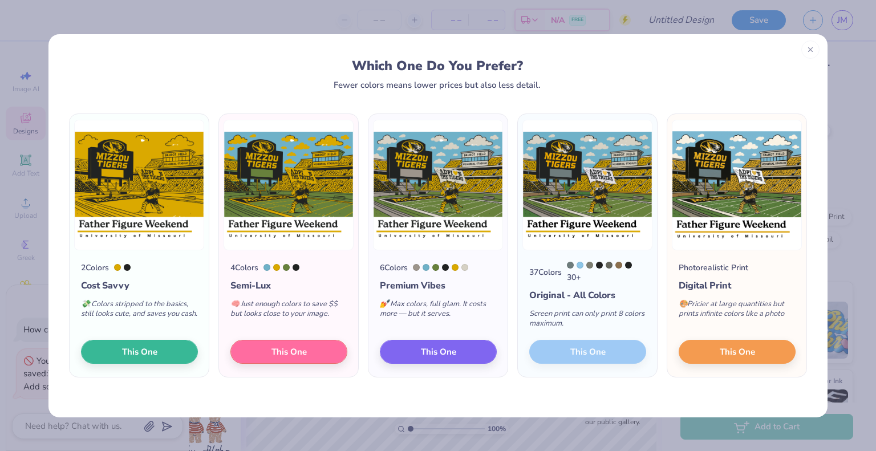
click at [594, 350] on div "37 Colors 30 + Original - All Colors Screen print can only print 8 colors maxim…" at bounding box center [587, 313] width 139 height 127
click at [704, 351] on button "This One" at bounding box center [736, 350] width 117 height 24
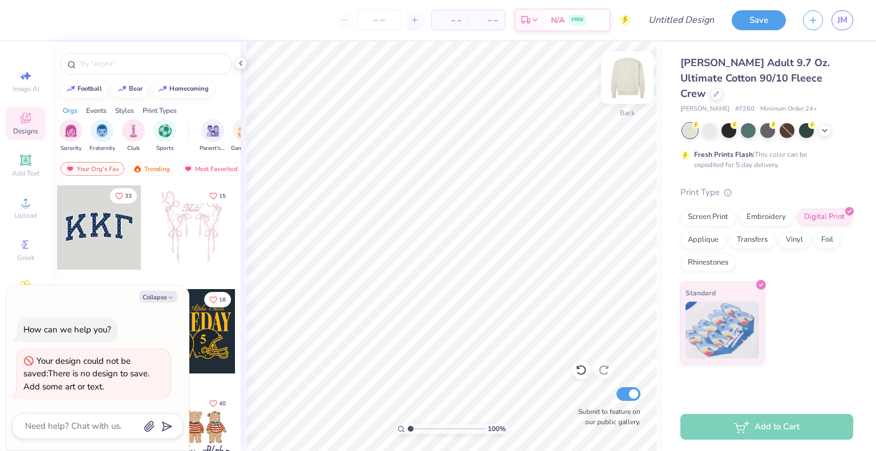
click at [634, 68] on img at bounding box center [627, 78] width 46 height 46
type textarea "x"
type input "4.65"
type textarea "x"
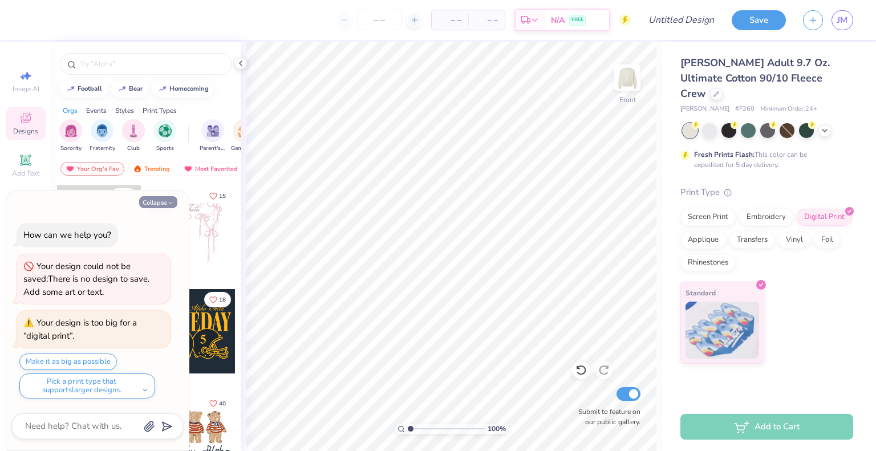
click at [149, 204] on button "Collapse" at bounding box center [158, 202] width 38 height 12
type textarea "x"
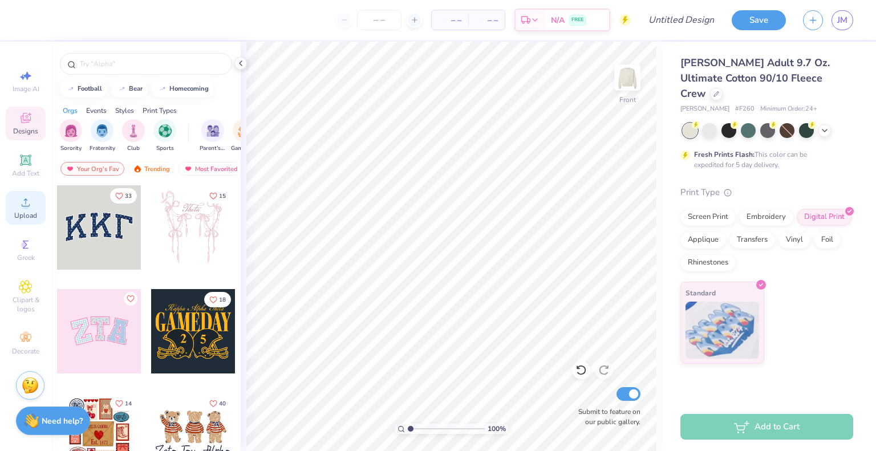
click at [23, 216] on span "Upload" at bounding box center [25, 215] width 23 height 9
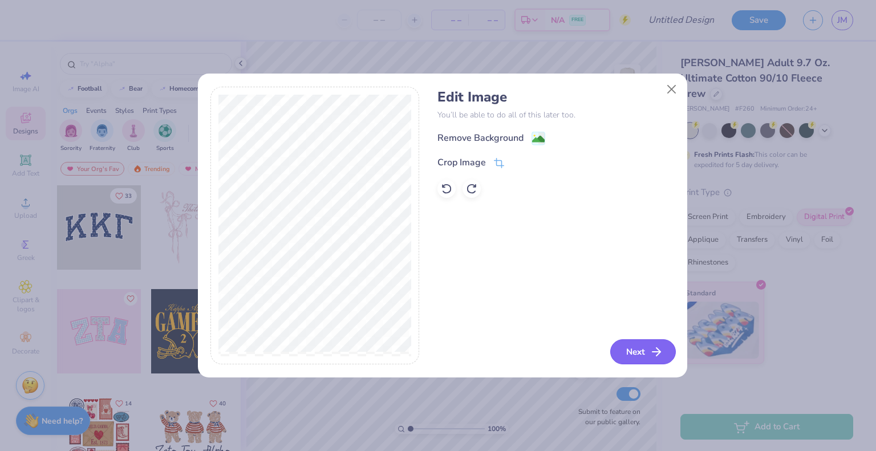
click at [649, 350] on icon "button" at bounding box center [656, 352] width 14 height 14
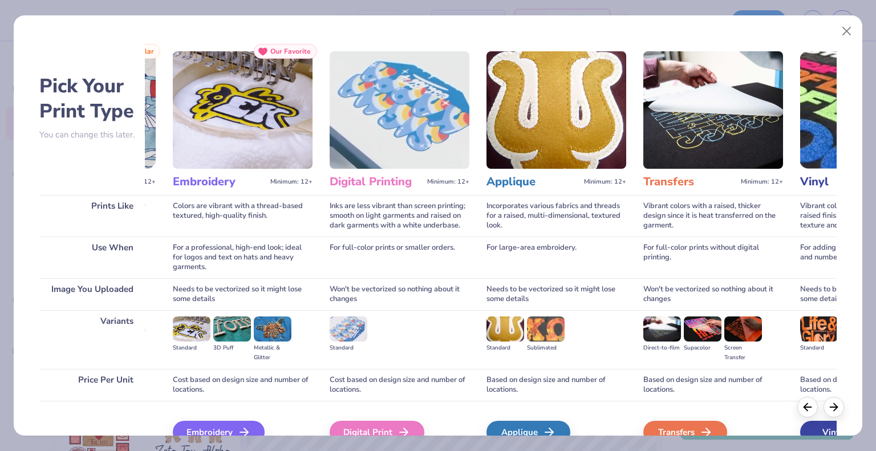
scroll to position [0, 147]
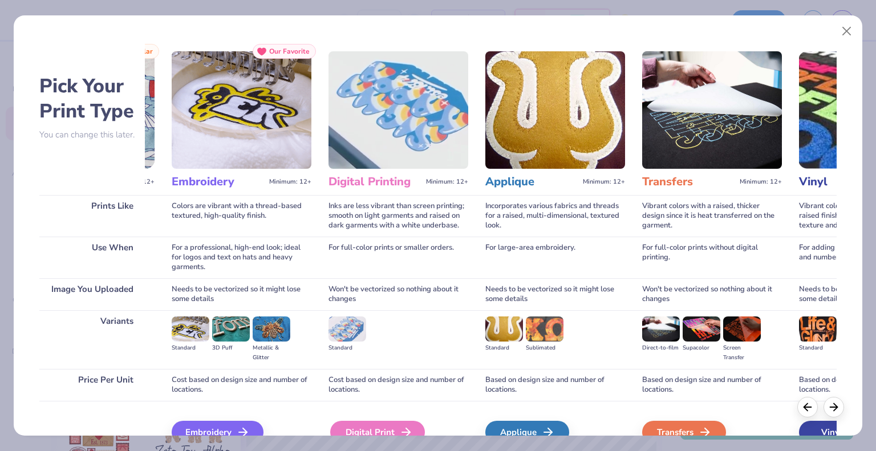
click at [369, 425] on div "Digital Print" at bounding box center [377, 432] width 95 height 23
